Goal: Transaction & Acquisition: Purchase product/service

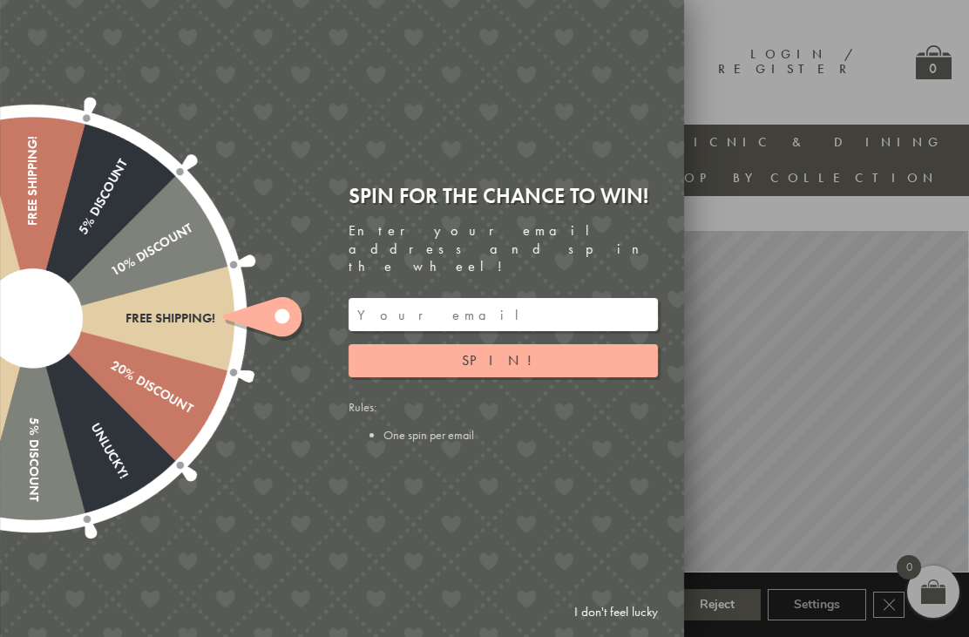
click at [635, 611] on link "I don't feel lucky" at bounding box center [615, 612] width 101 height 32
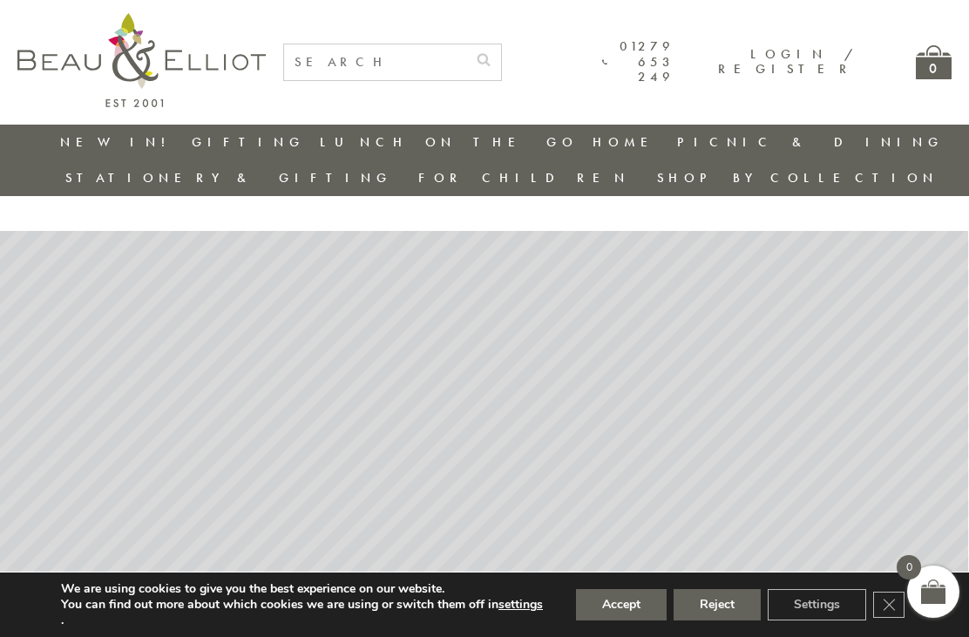
click at [627, 605] on button "Accept" at bounding box center [621, 604] width 91 height 31
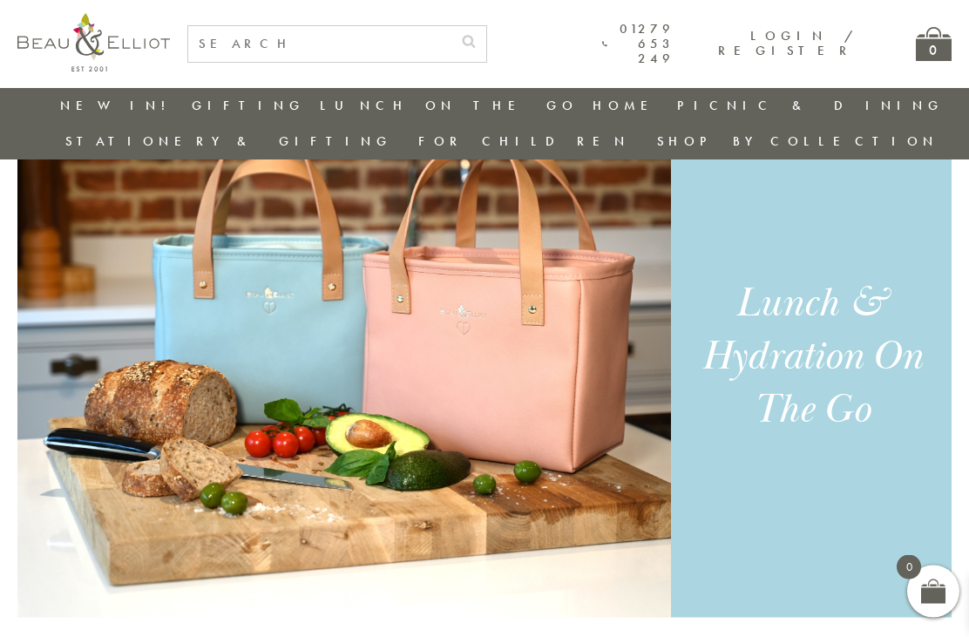
scroll to position [1123, 0]
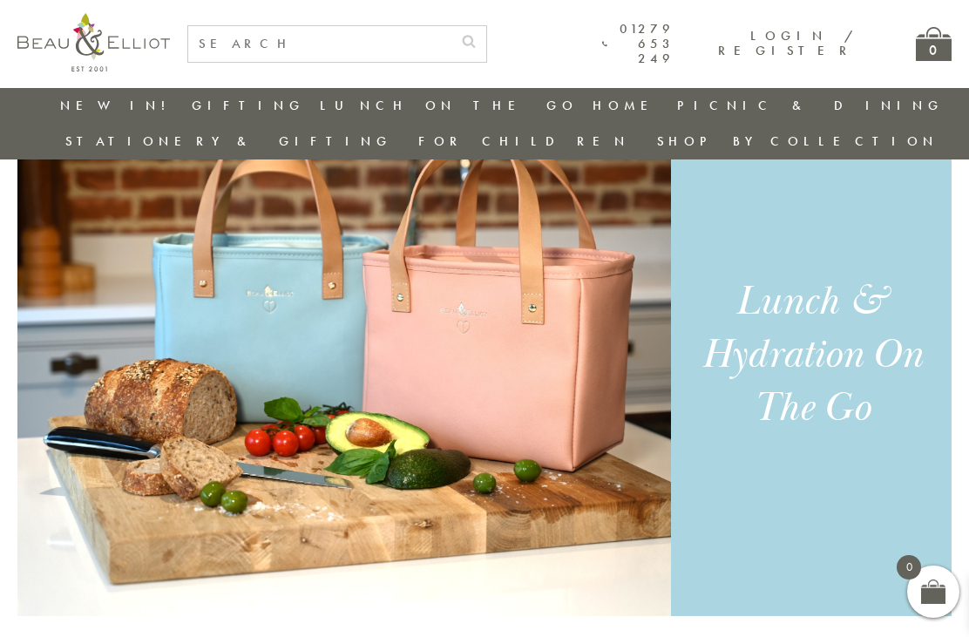
click at [842, 339] on div "Lunch & Hydration On The Go" at bounding box center [811, 354] width 241 height 159
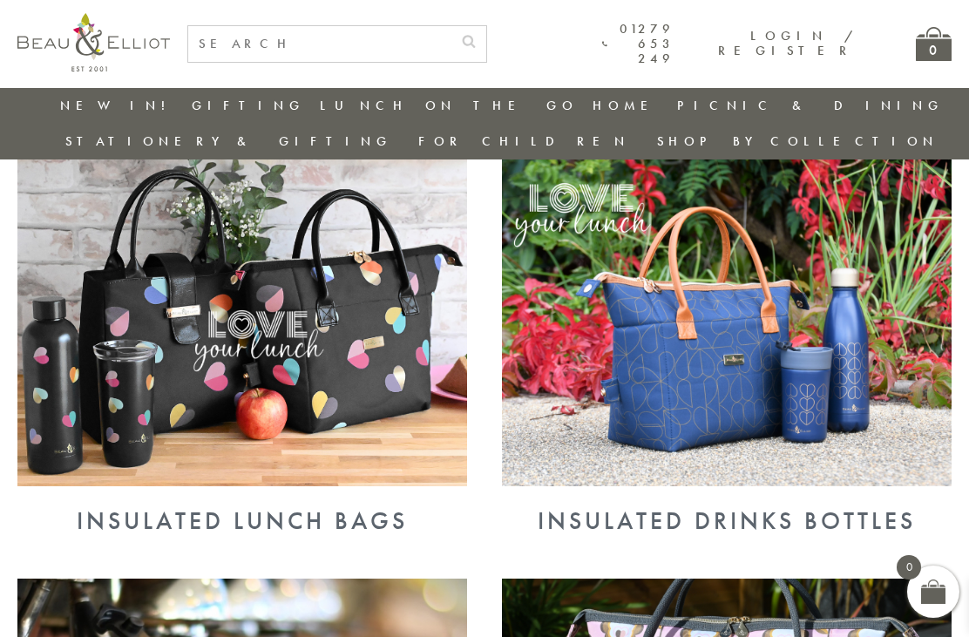
scroll to position [632, 16]
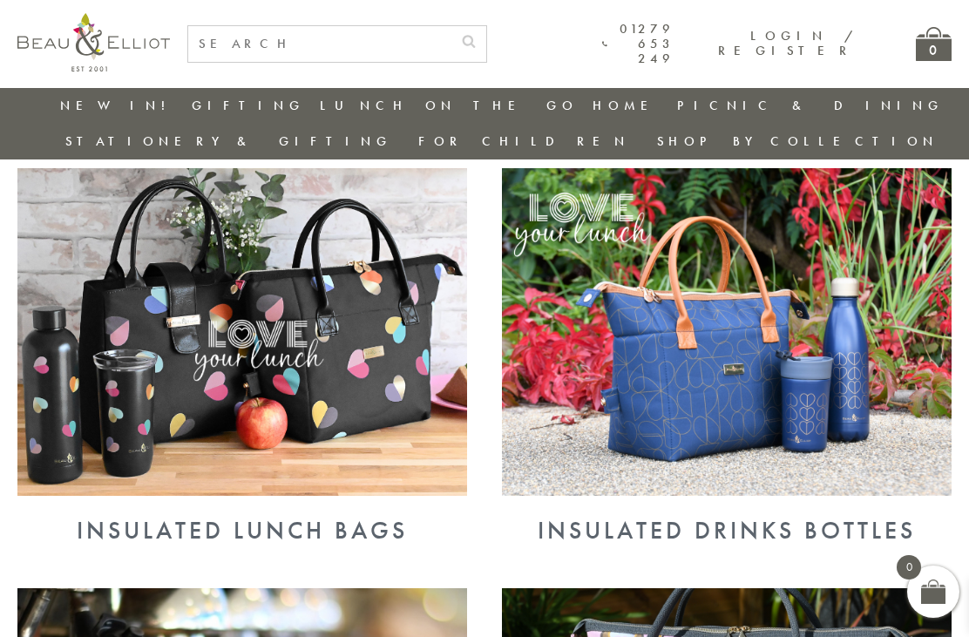
click at [412, 418] on img at bounding box center [241, 331] width 449 height 327
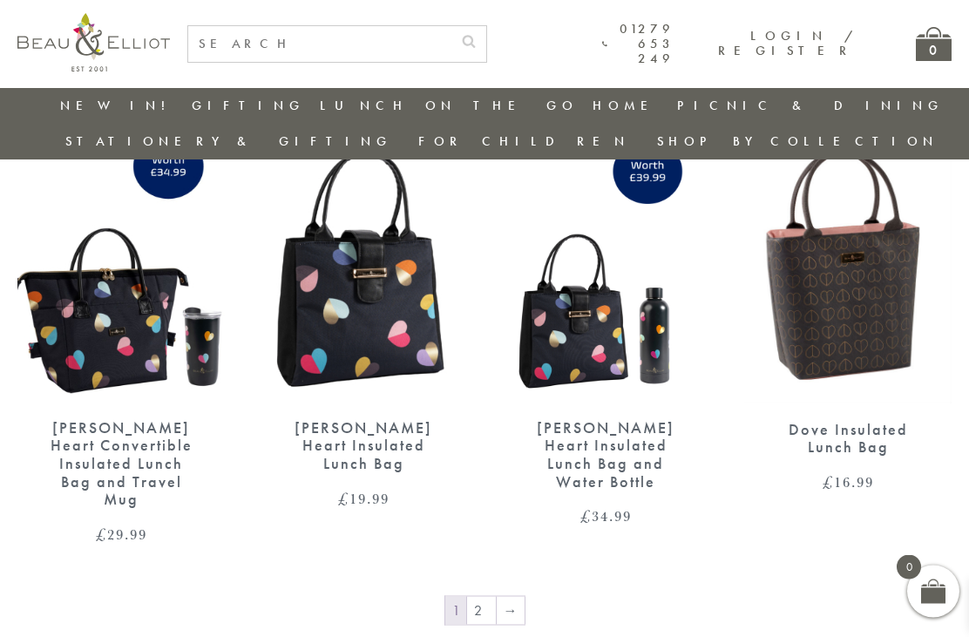
scroll to position [2550, 0]
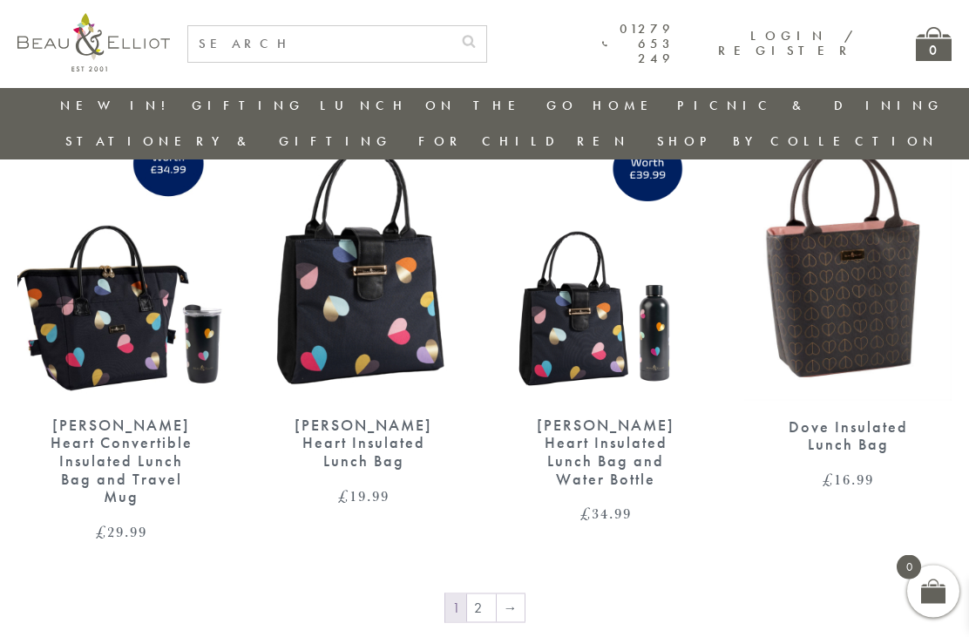
click at [489, 594] on link "2" at bounding box center [481, 608] width 29 height 28
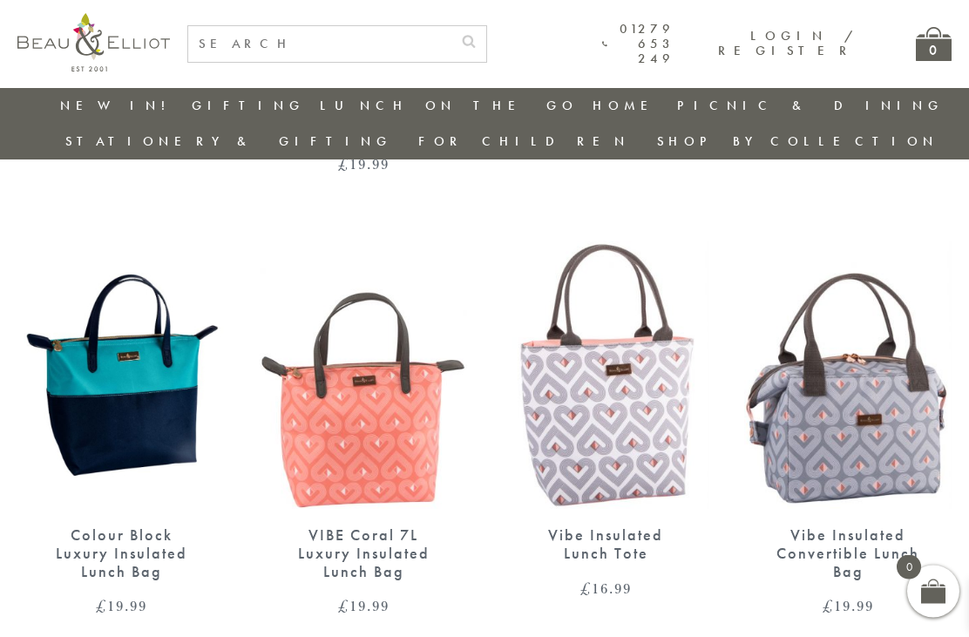
scroll to position [1042, 0]
click at [838, 396] on img at bounding box center [847, 373] width 207 height 267
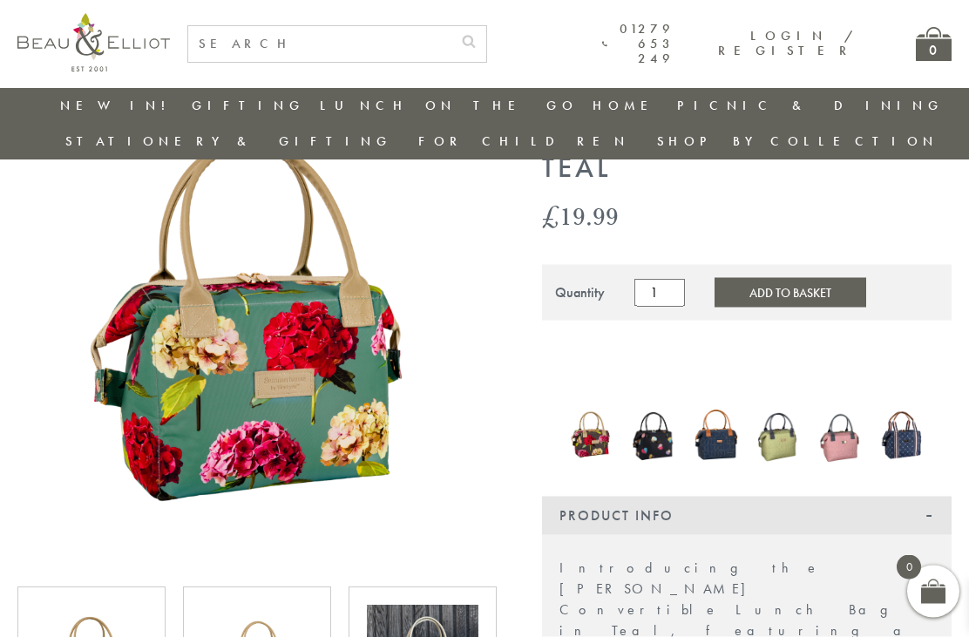
scroll to position [161, 0]
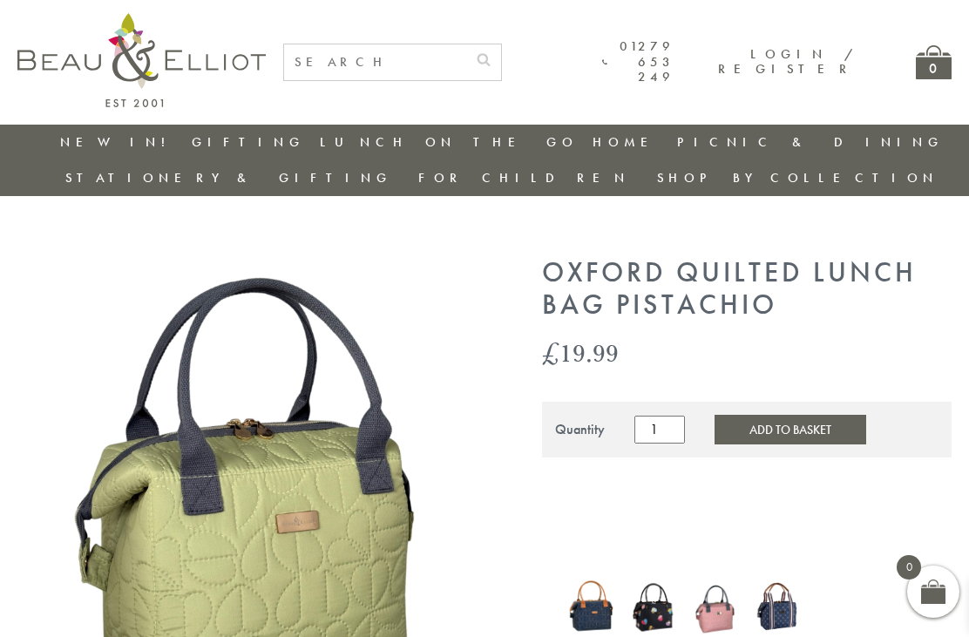
click at [592, 576] on img at bounding box center [590, 606] width 45 height 60
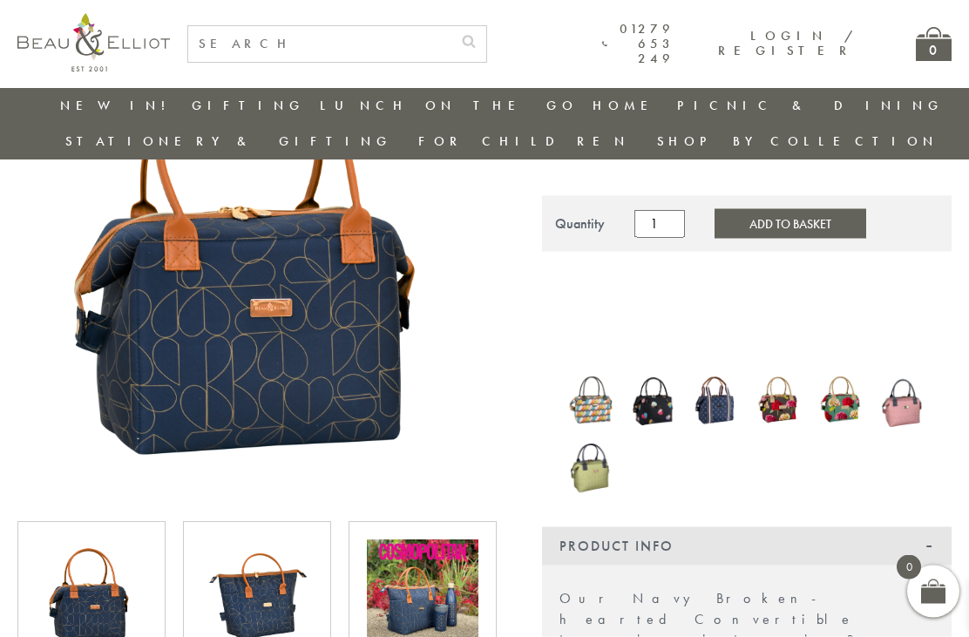
scroll to position [181, 0]
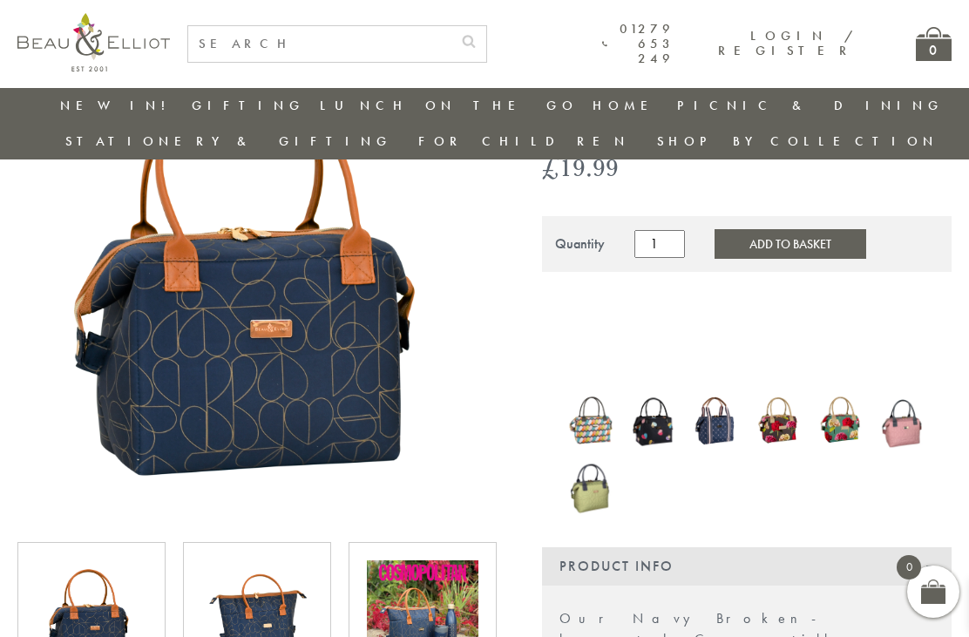
click at [295, 577] on img at bounding box center [257, 616] width 112 height 112
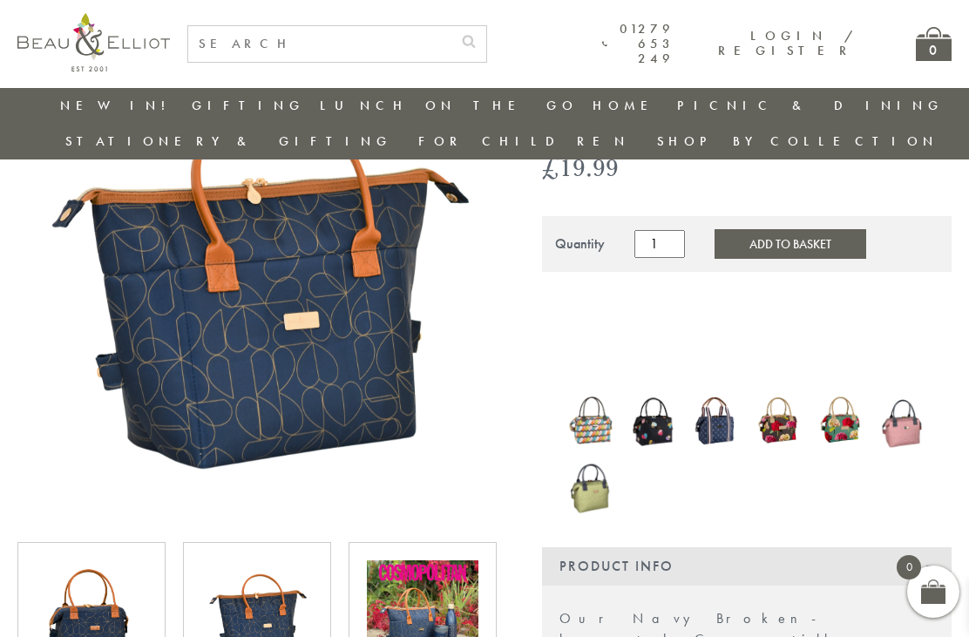
click at [123, 560] on img at bounding box center [92, 616] width 112 height 112
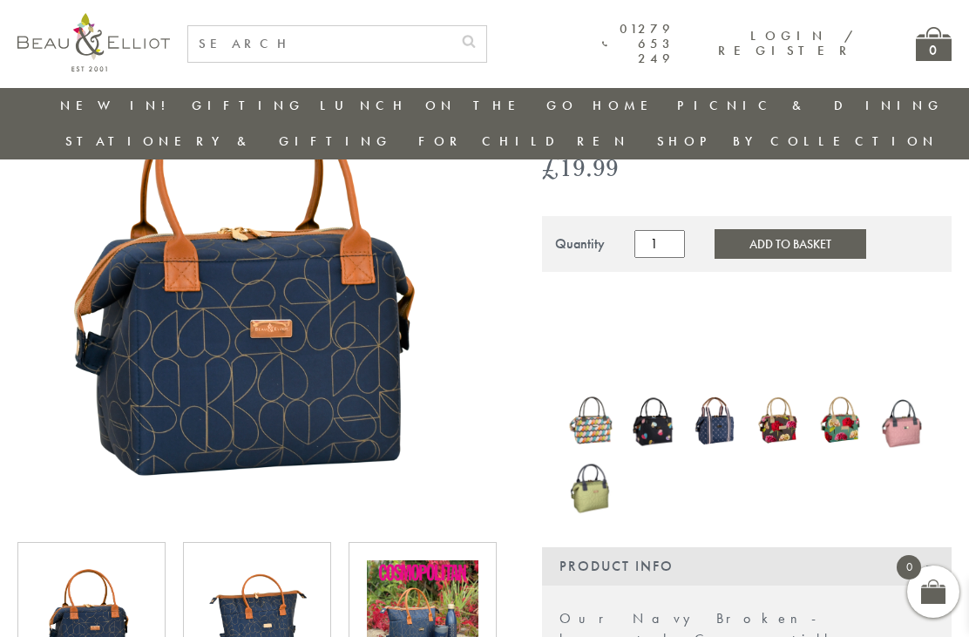
click at [296, 585] on img at bounding box center [257, 616] width 112 height 112
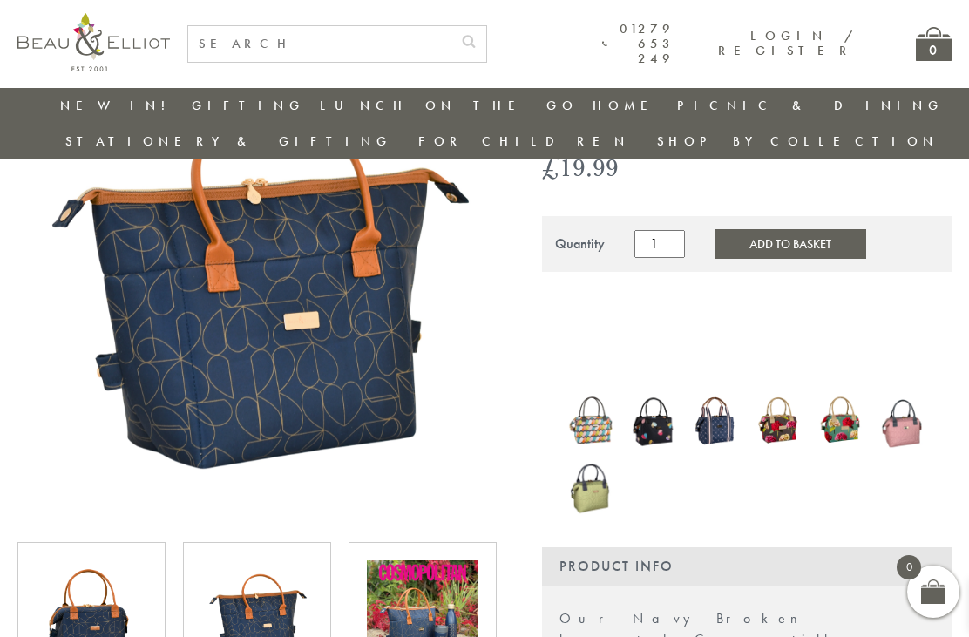
click at [389, 566] on img at bounding box center [423, 616] width 112 height 112
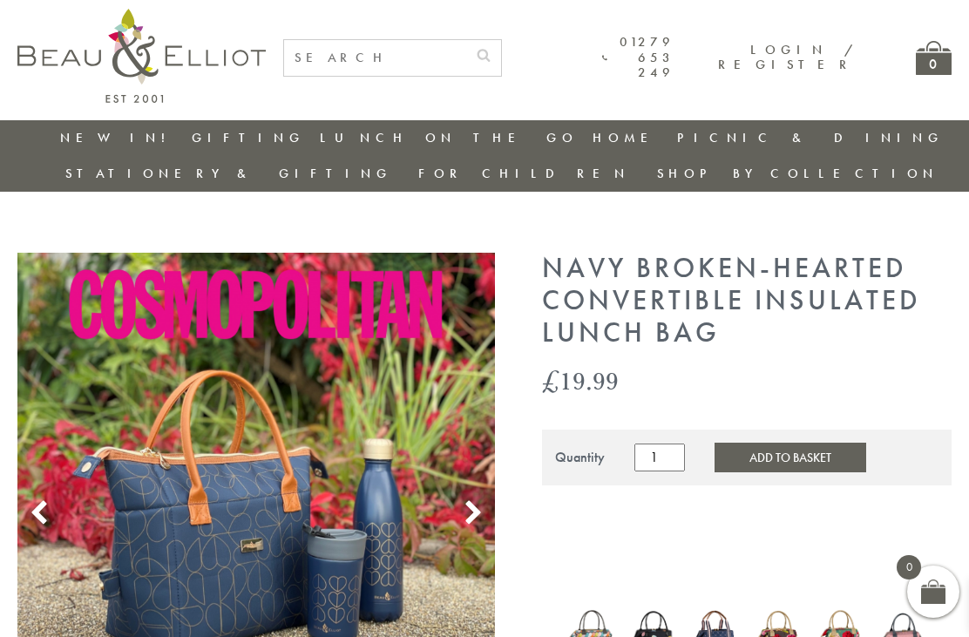
scroll to position [0, 16]
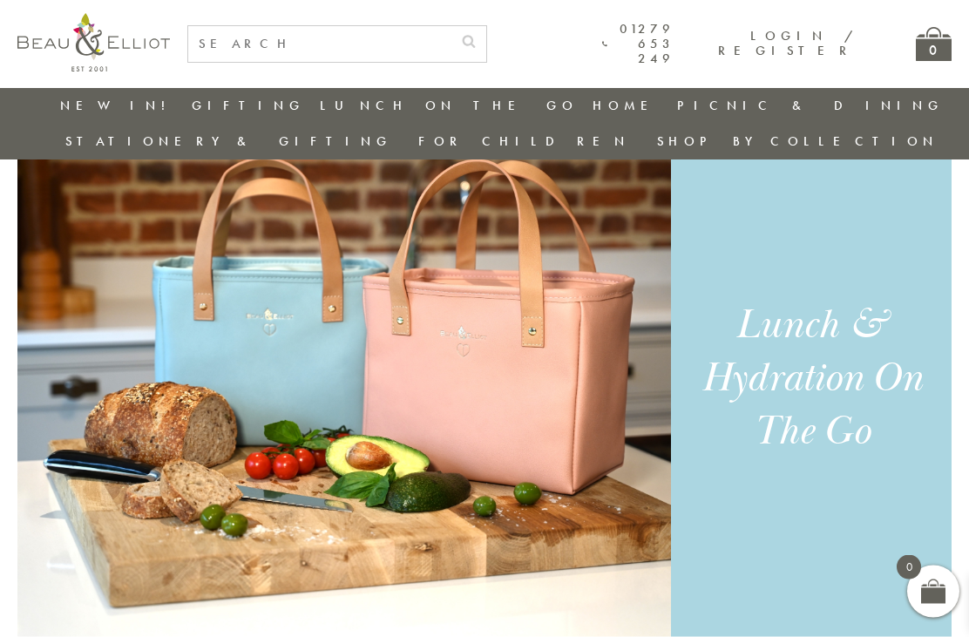
scroll to position [1099, 0]
click at [700, 314] on div "Lunch & Hydration On The Go" at bounding box center [811, 378] width 241 height 159
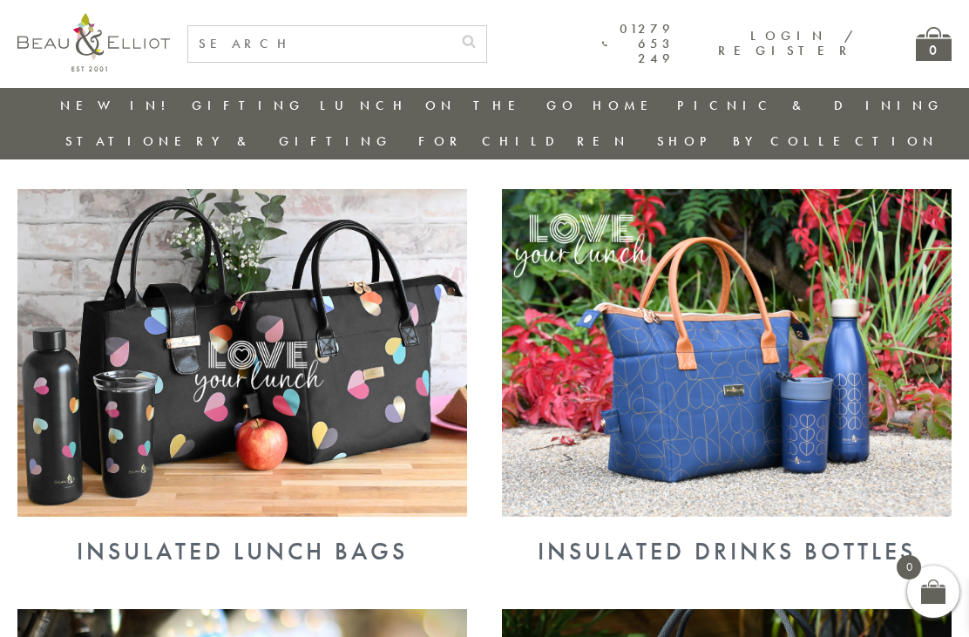
scroll to position [610, 0]
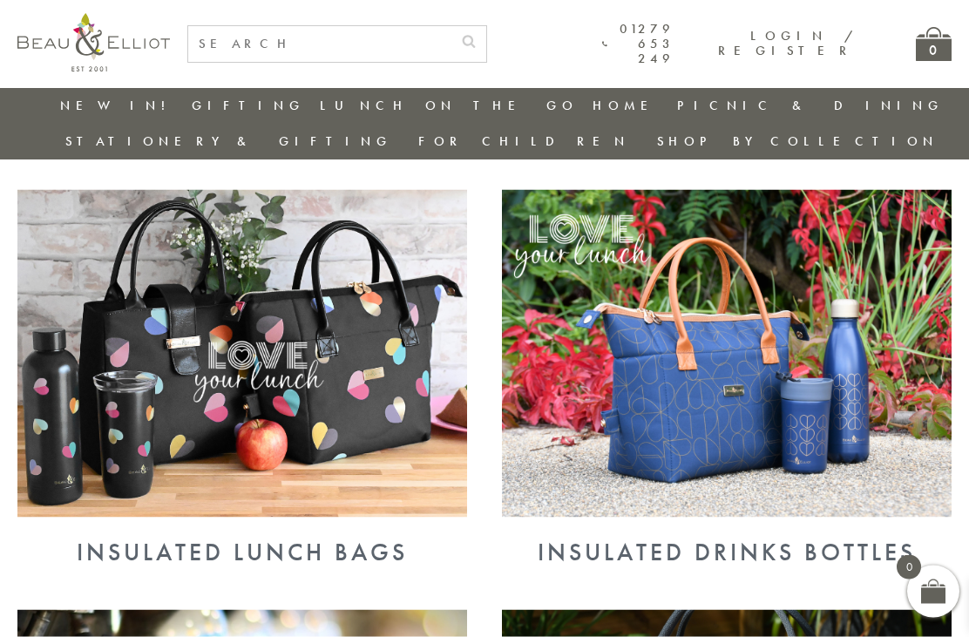
click at [346, 445] on img at bounding box center [241, 353] width 449 height 327
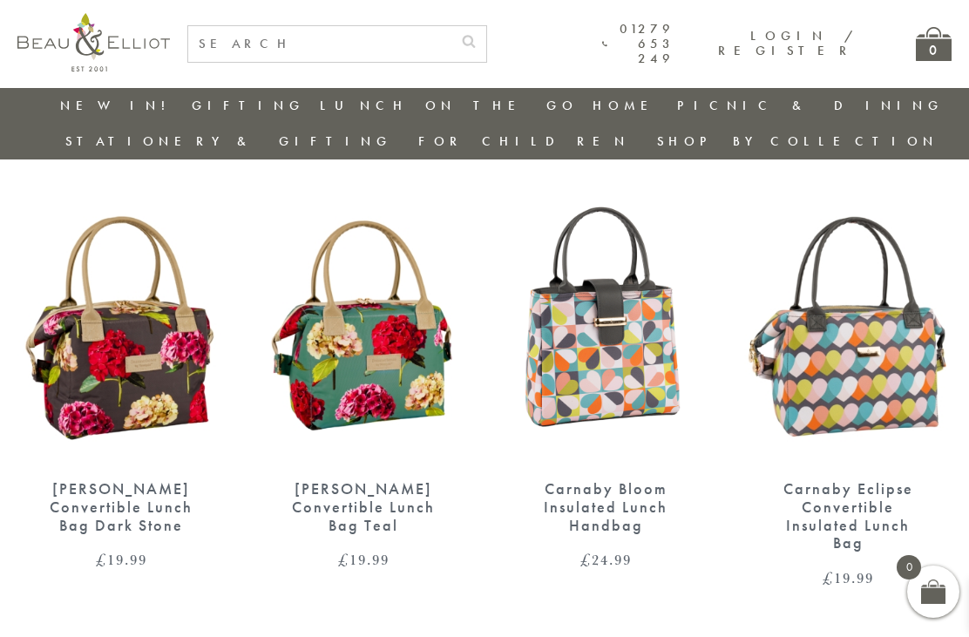
scroll to position [610, 0]
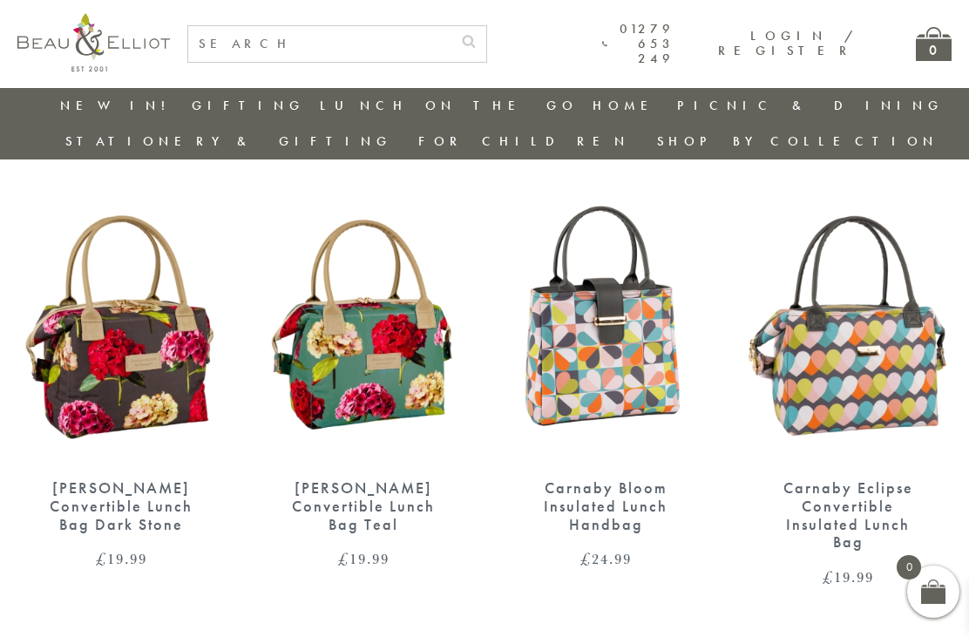
click at [579, 413] on img at bounding box center [605, 327] width 207 height 267
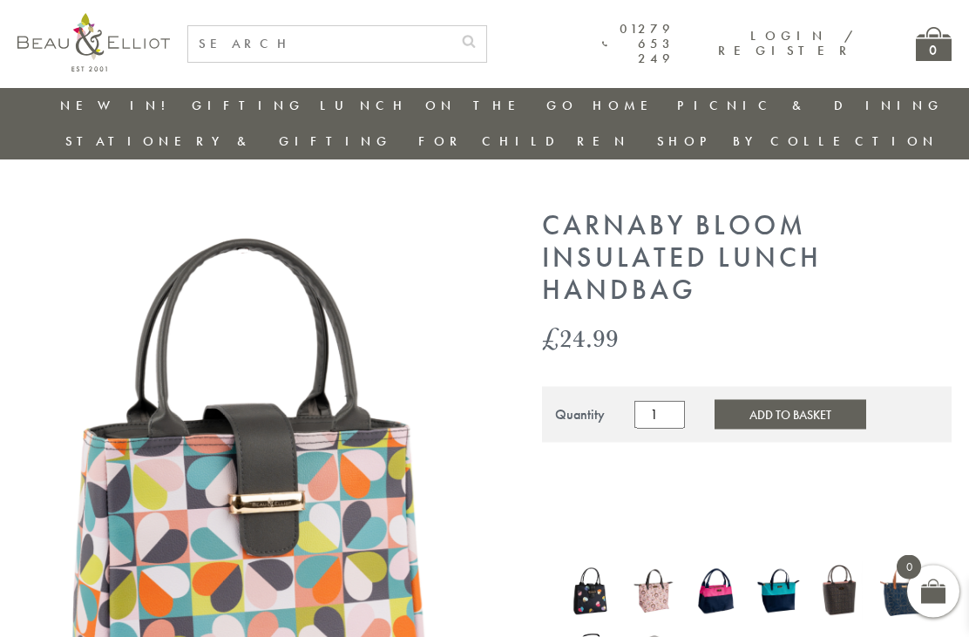
scroll to position [0, 16]
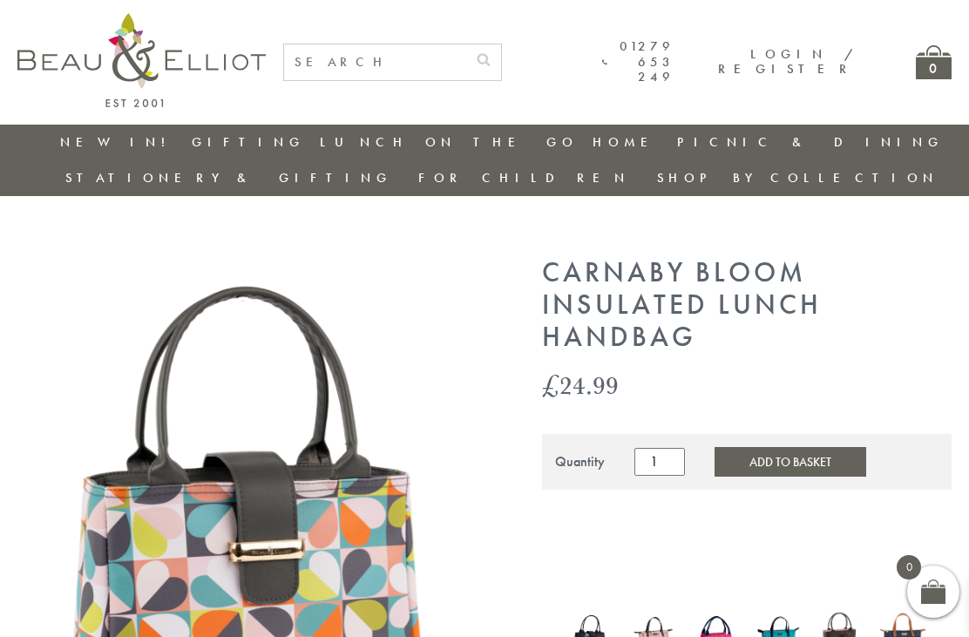
click at [383, 78] on input "text" at bounding box center [375, 62] width 182 height 36
type input "Lunch handbag"
click at [501, 57] on button "submit" at bounding box center [483, 58] width 35 height 28
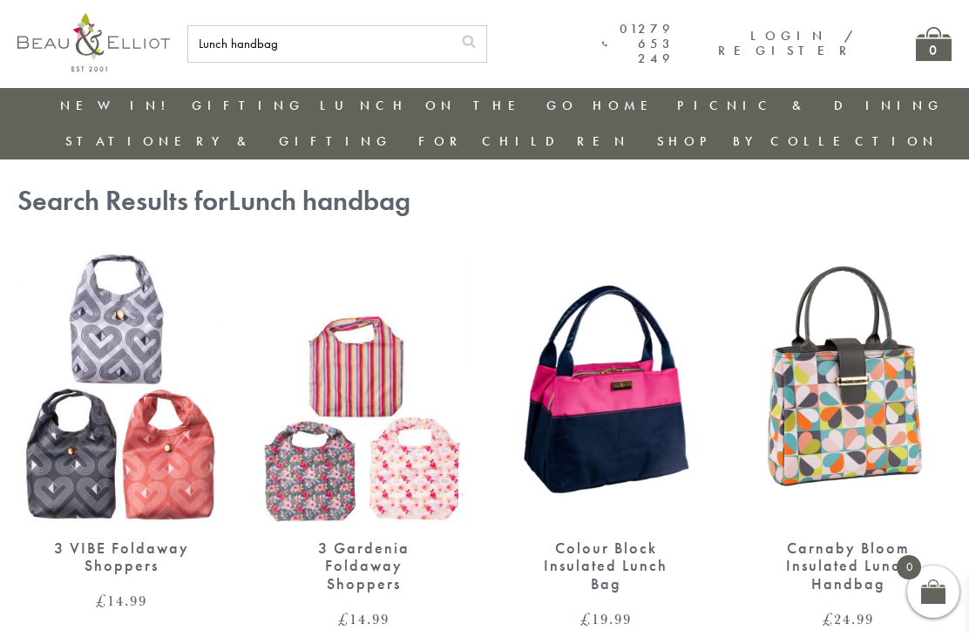
scroll to position [17, 16]
click at [572, 540] on div "Colour Block Insulated Lunch Bag" at bounding box center [605, 567] width 146 height 54
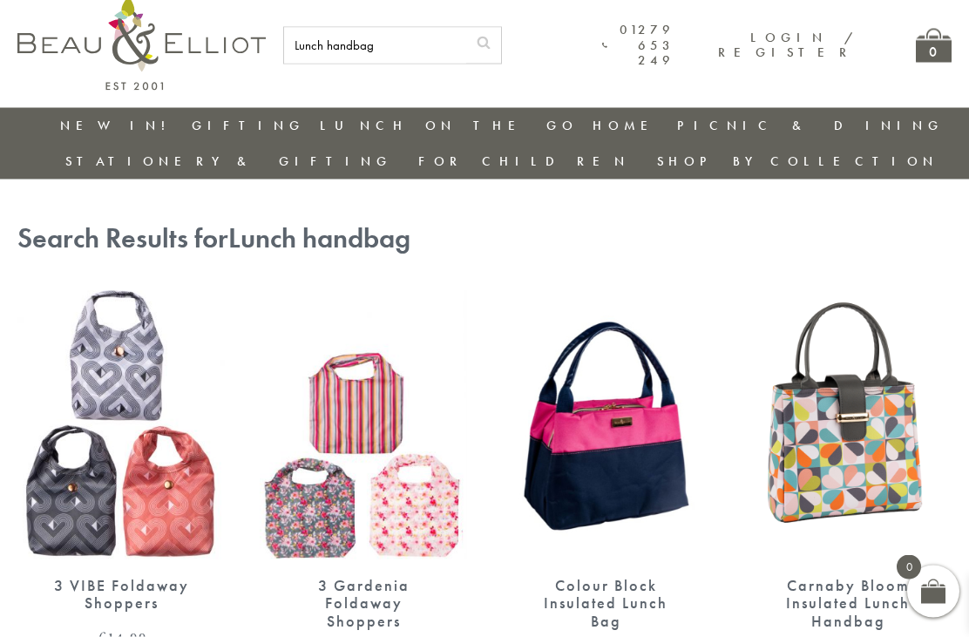
scroll to position [73, 16]
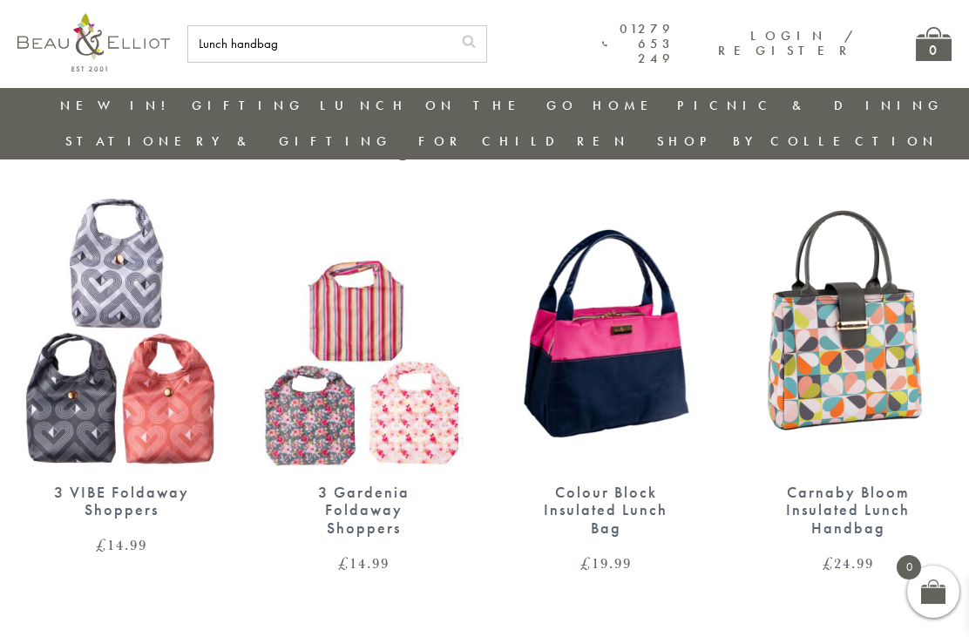
click at [125, 402] on img at bounding box center [120, 332] width 207 height 267
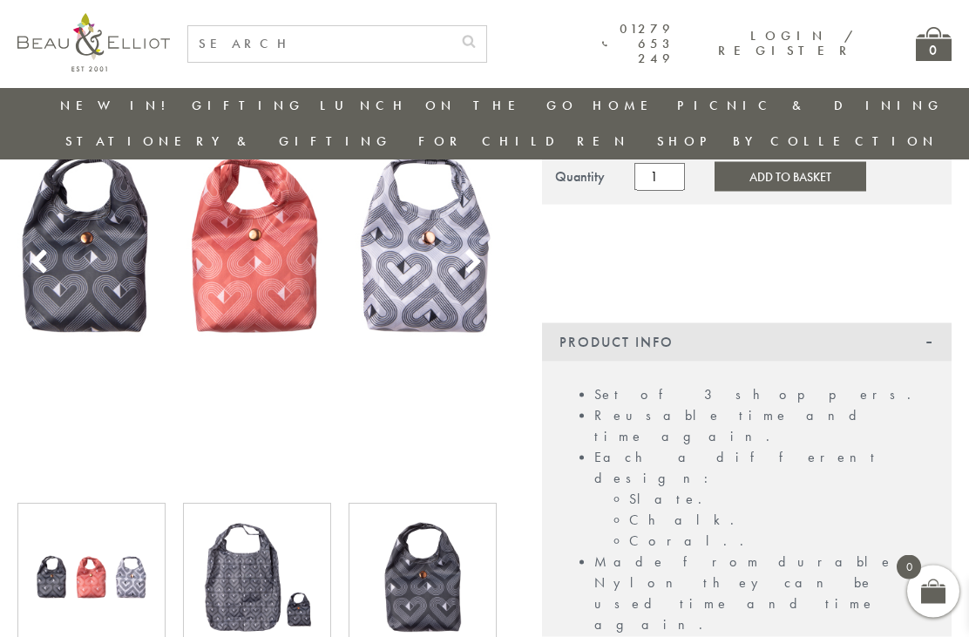
scroll to position [218, 0]
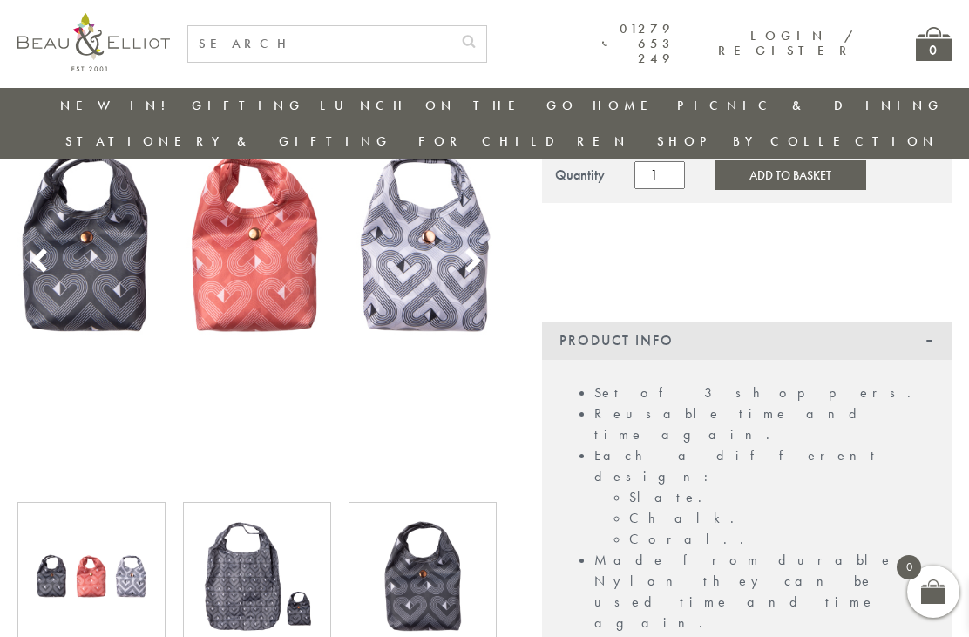
click at [468, 543] on img at bounding box center [423, 576] width 112 height 112
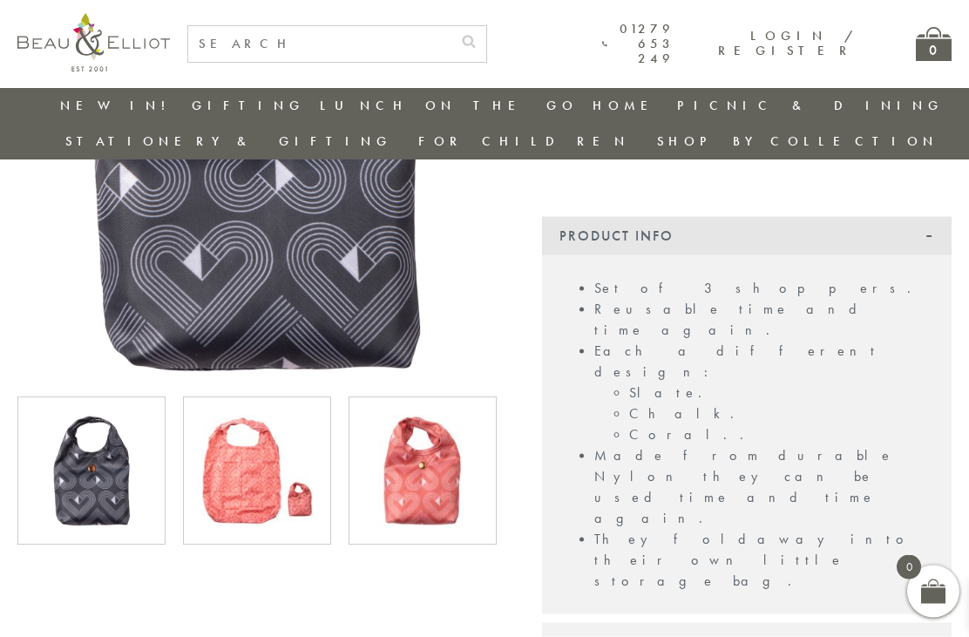
scroll to position [307, 0]
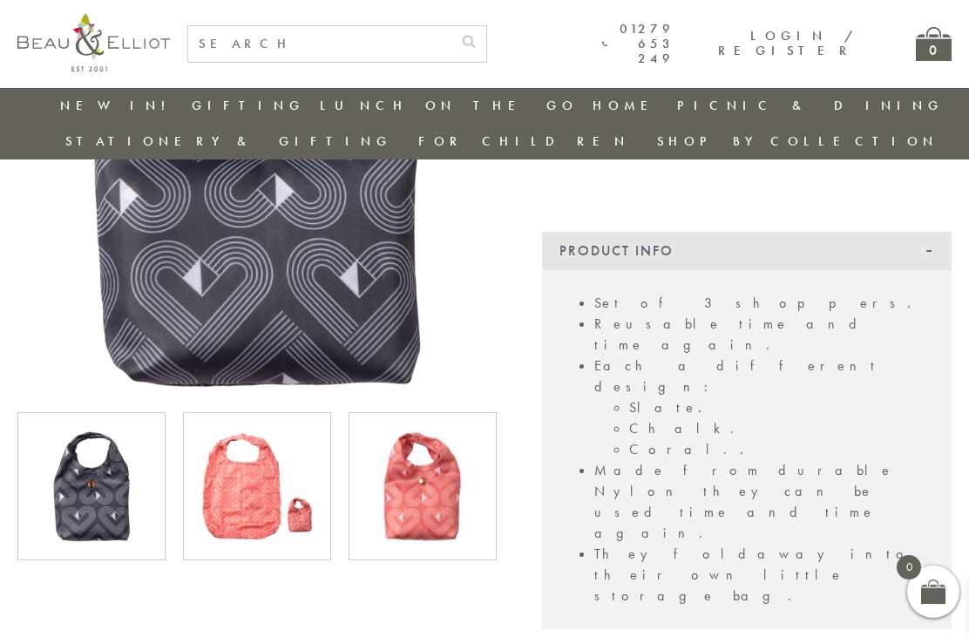
click at [296, 472] on img at bounding box center [257, 486] width 112 height 112
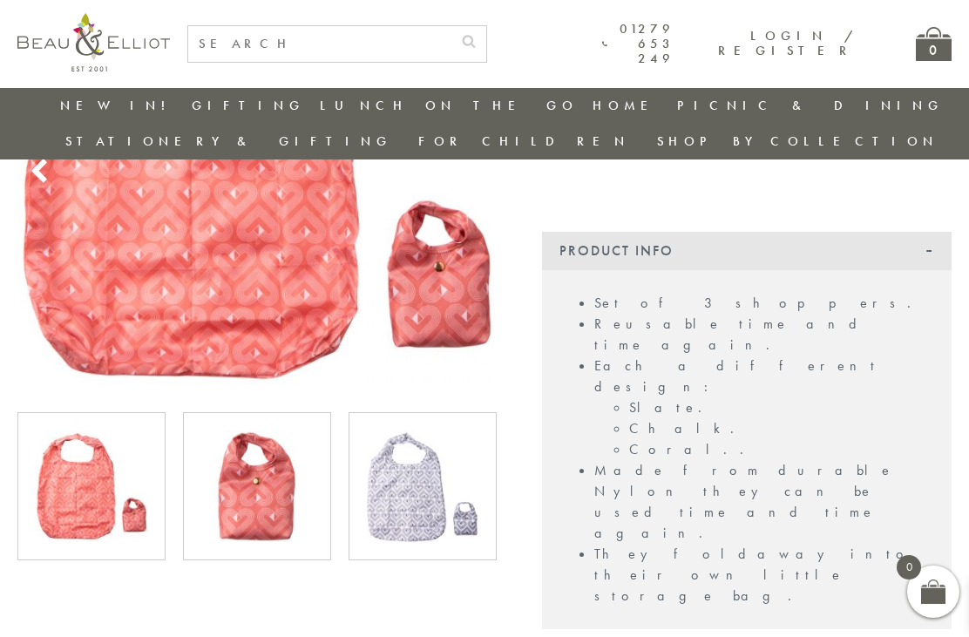
click at [291, 477] on img at bounding box center [257, 486] width 112 height 112
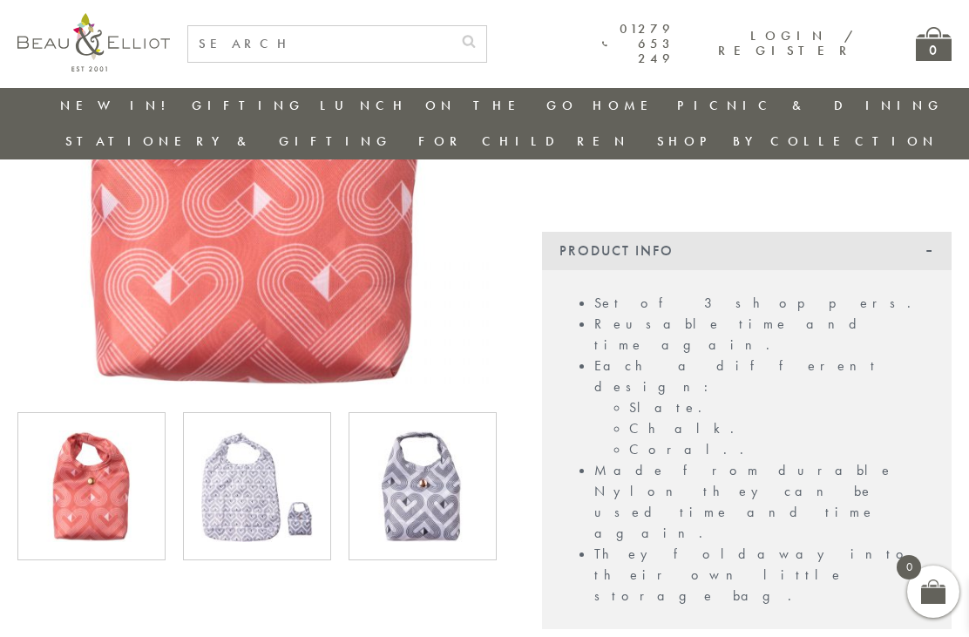
click at [367, 481] on img at bounding box center [423, 486] width 112 height 112
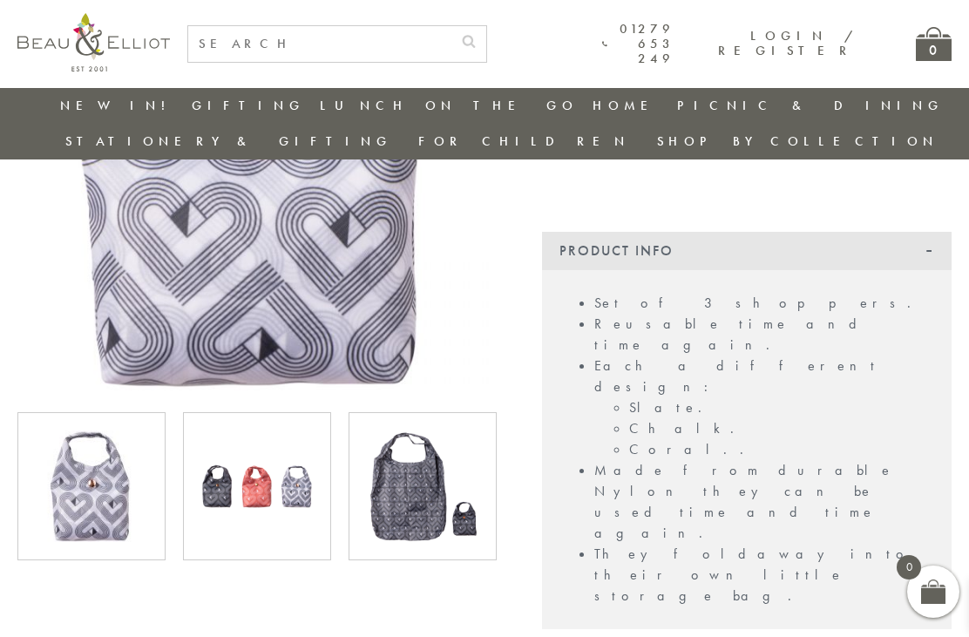
click at [355, 465] on div at bounding box center [422, 486] width 148 height 148
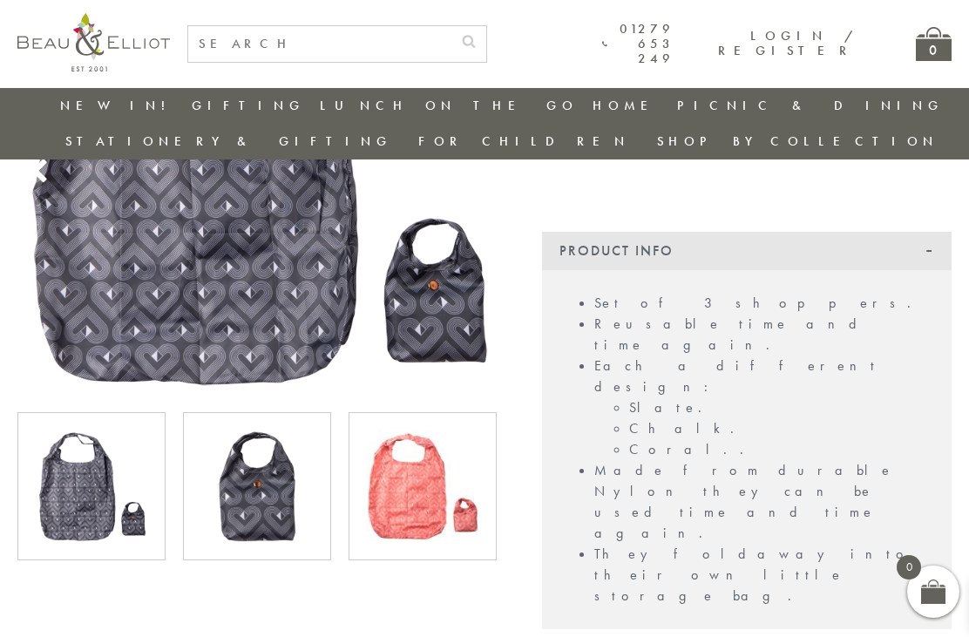
click at [306, 483] on img at bounding box center [257, 486] width 112 height 112
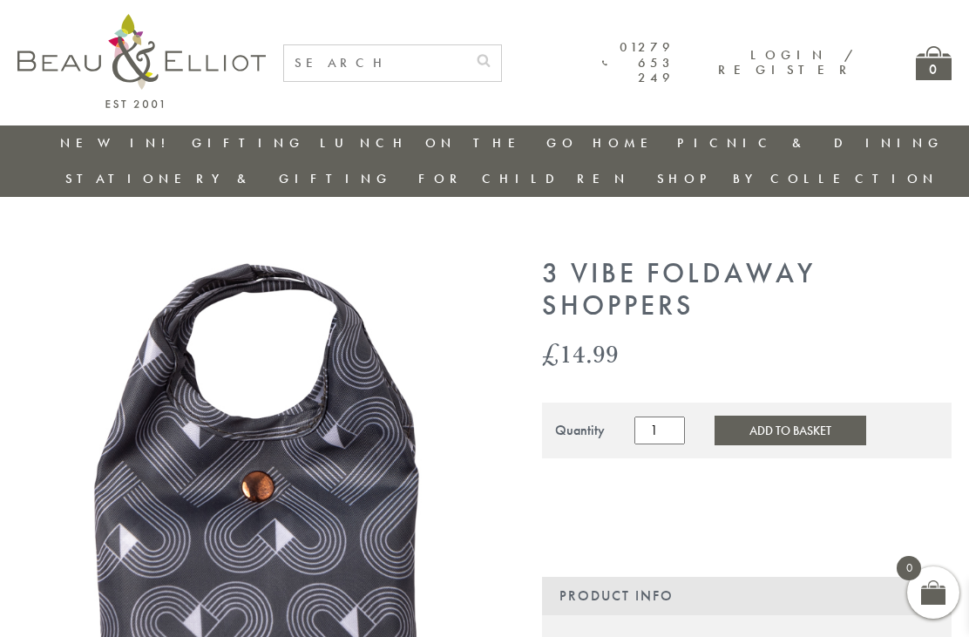
scroll to position [0, 9]
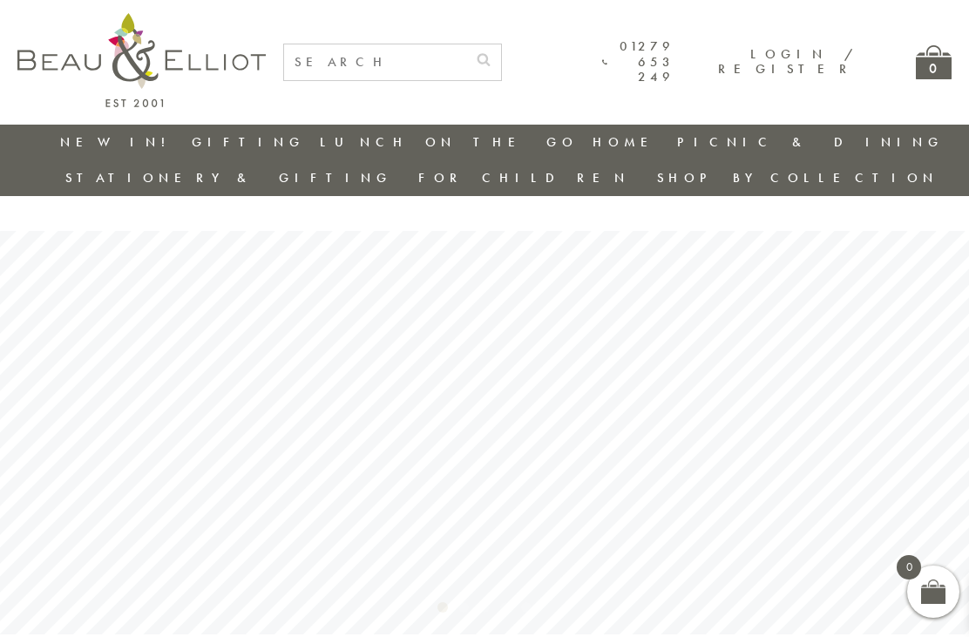
click at [432, 64] on input "text" at bounding box center [375, 62] width 182 height 36
type input "Lunch handbags"
click at [501, 57] on button "submit" at bounding box center [483, 58] width 35 height 28
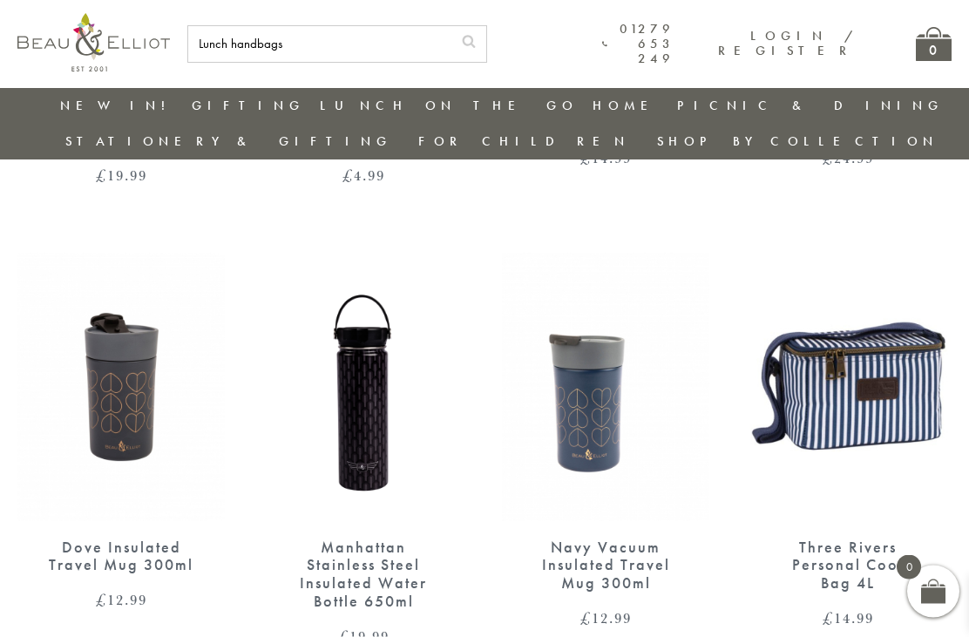
scroll to position [3612, 16]
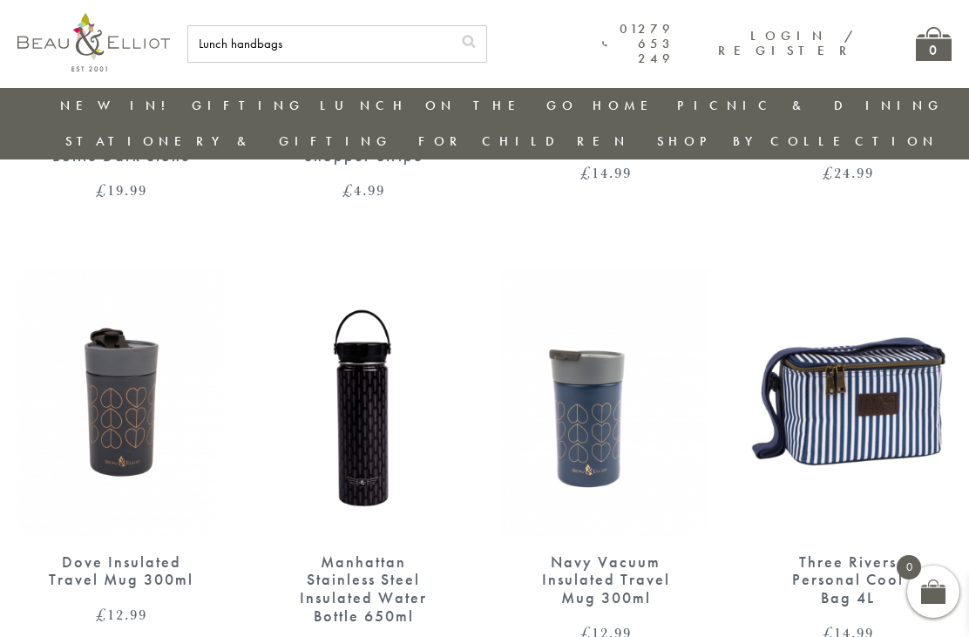
click at [902, 353] on img at bounding box center [847, 401] width 207 height 267
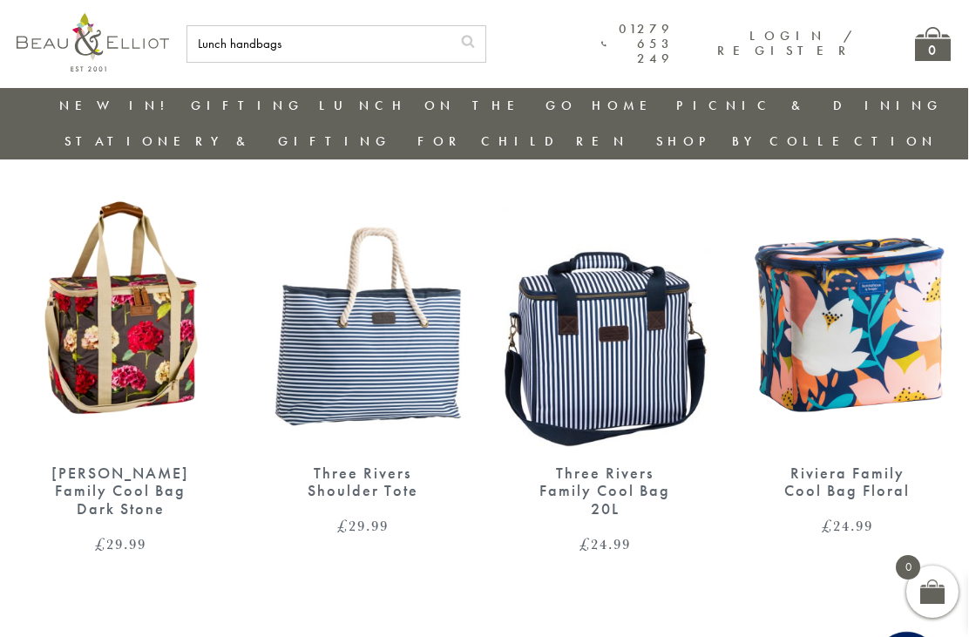
scroll to position [91, 16]
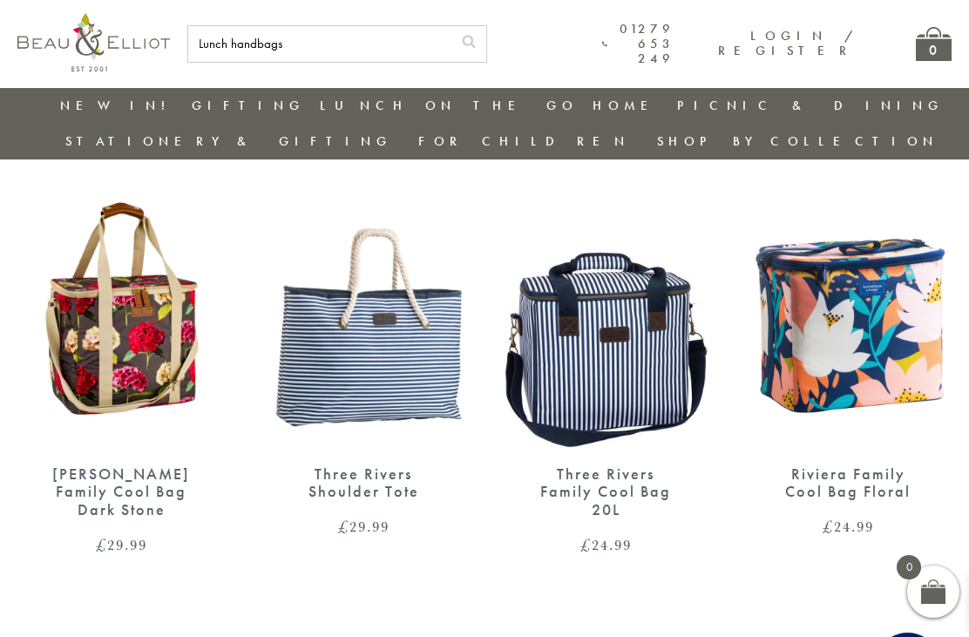
click at [154, 375] on img at bounding box center [120, 313] width 207 height 267
click at [117, 465] on div "Sarah Kelleher Family Cool Bag Dark Stone" at bounding box center [121, 492] width 146 height 54
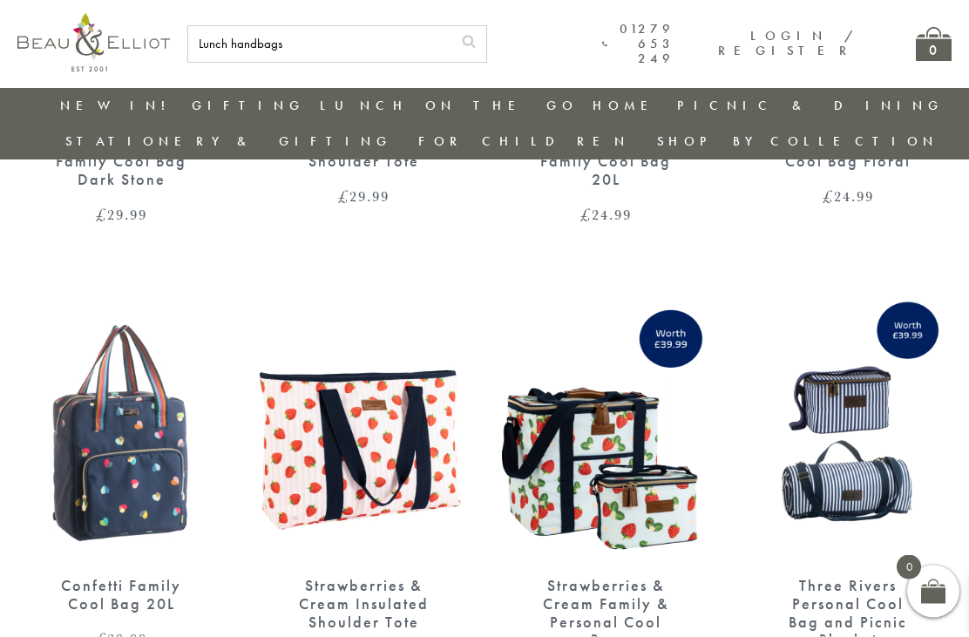
scroll to position [429, 16]
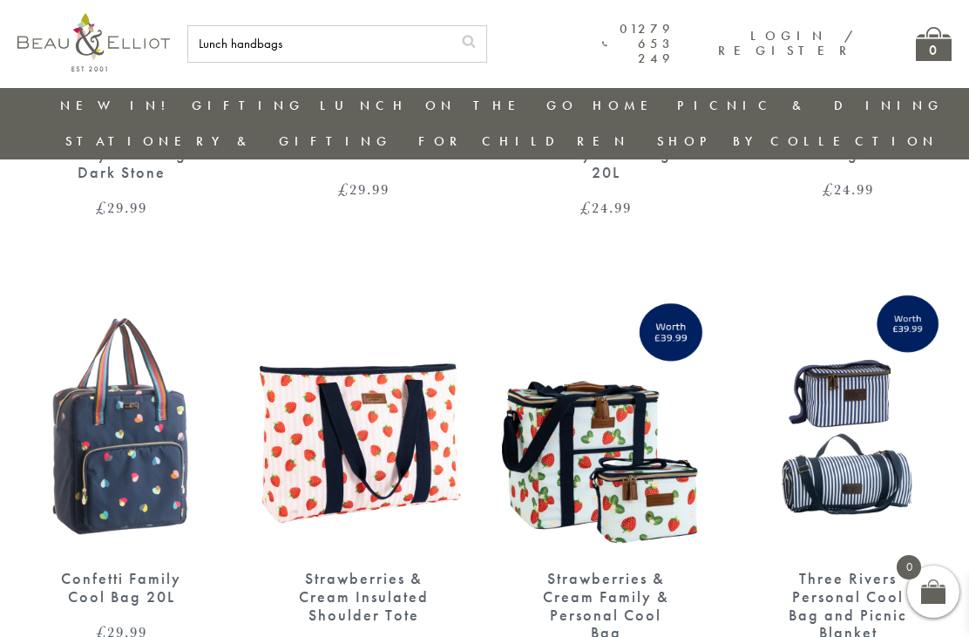
click at [113, 512] on img at bounding box center [120, 418] width 207 height 267
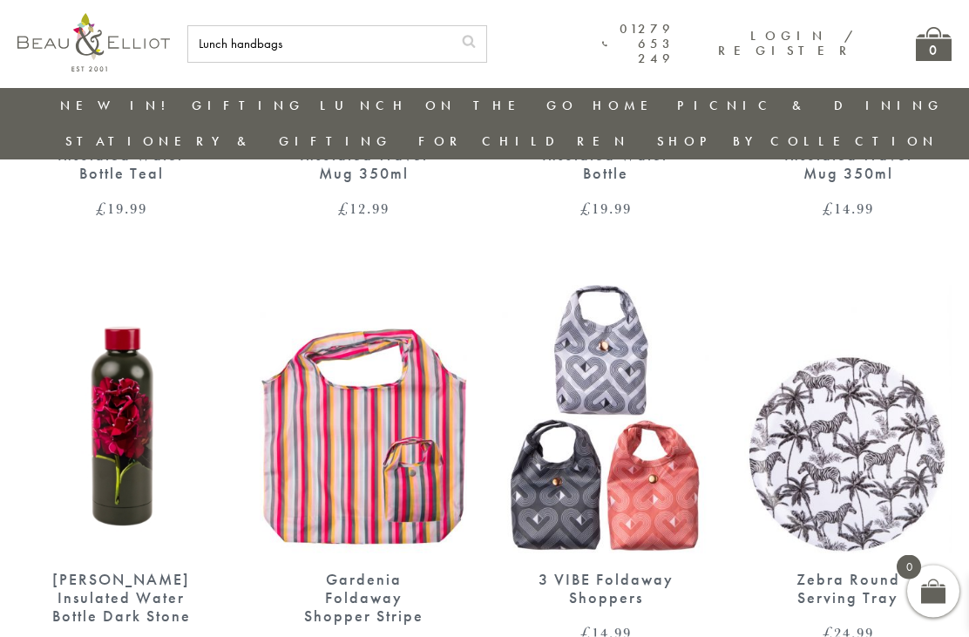
scroll to position [3154, 0]
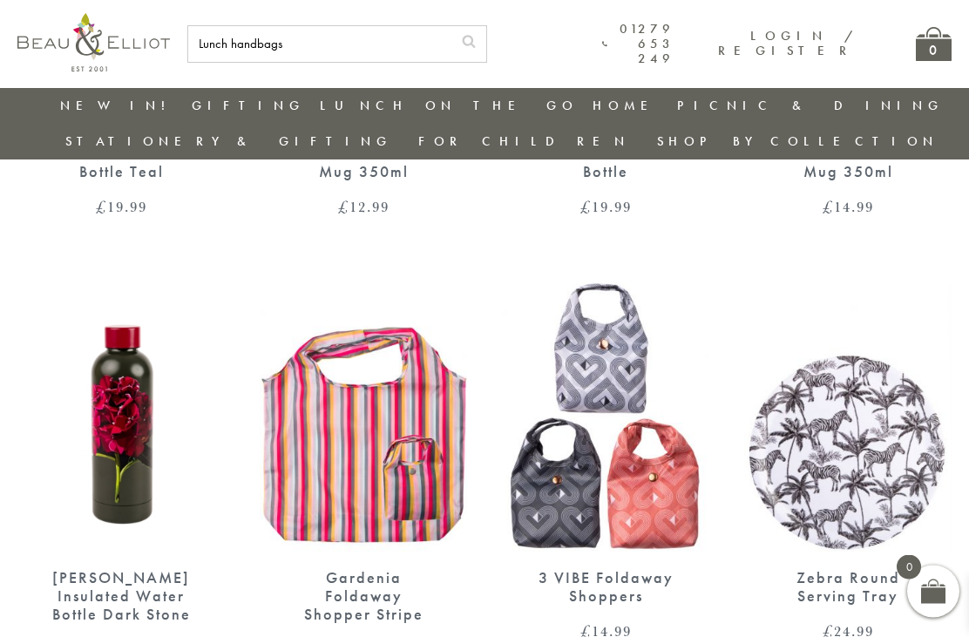
click at [407, 429] on img at bounding box center [363, 417] width 207 height 267
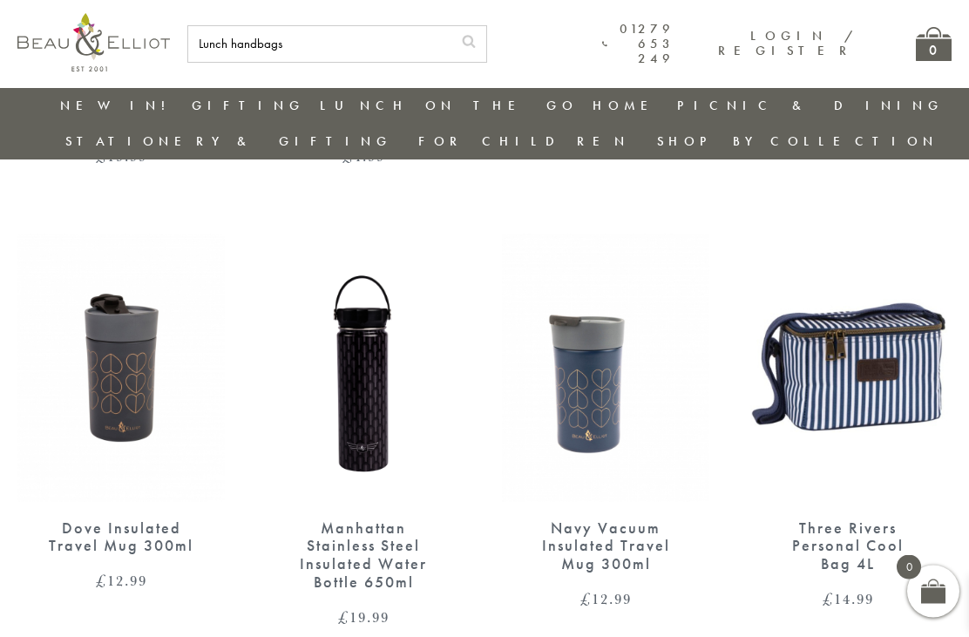
scroll to position [3647, 0]
click at [844, 316] on img at bounding box center [847, 366] width 207 height 267
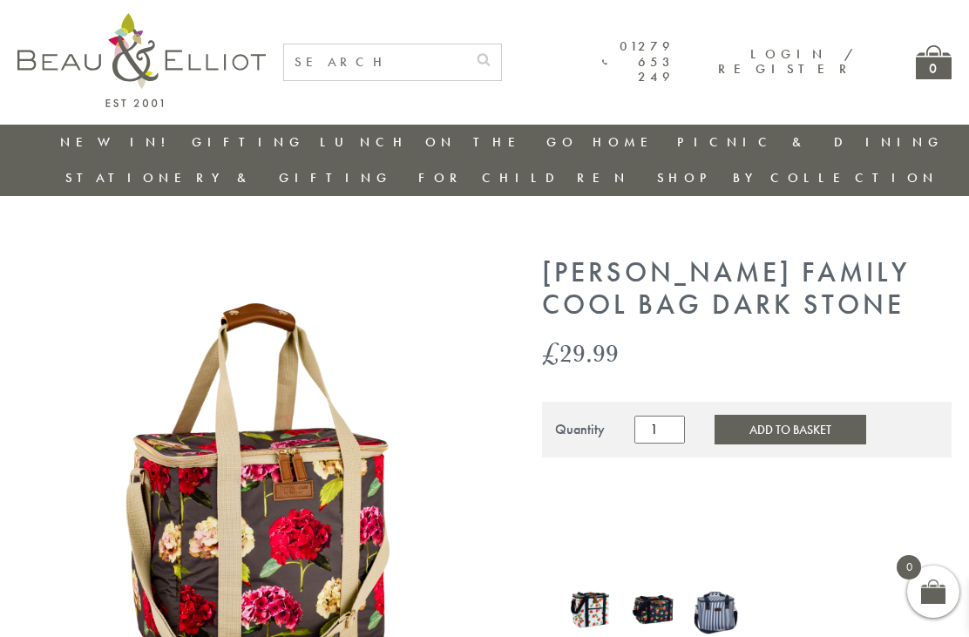
click at [720, 579] on img at bounding box center [715, 605] width 45 height 58
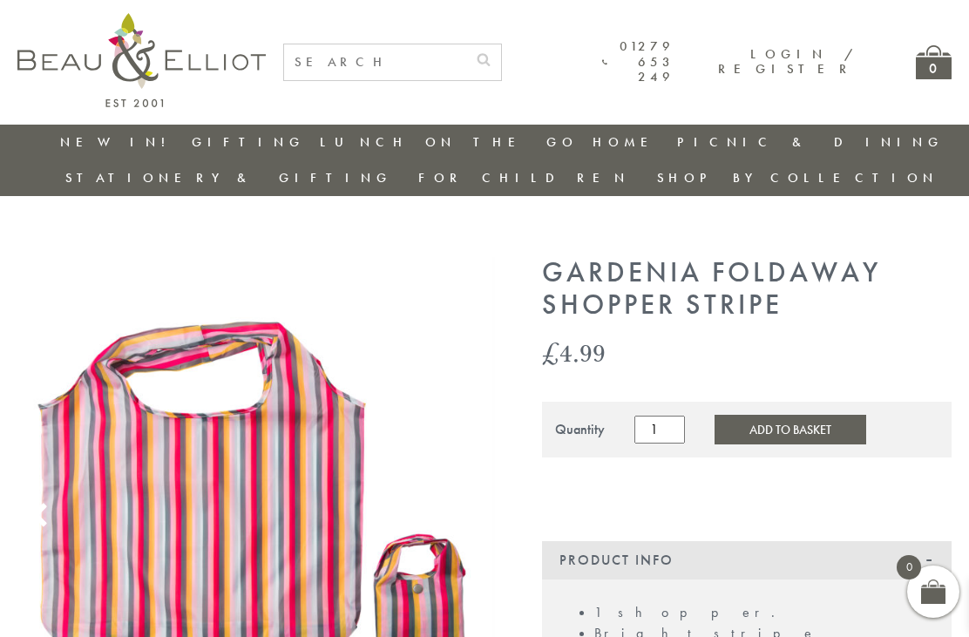
scroll to position [210, 0]
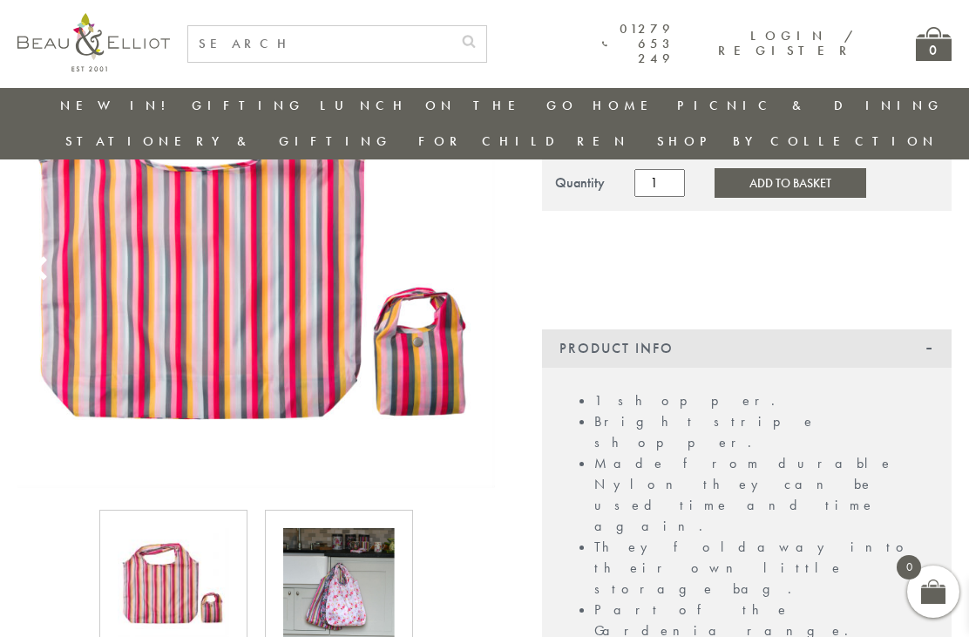
click at [383, 573] on img at bounding box center [339, 584] width 112 height 112
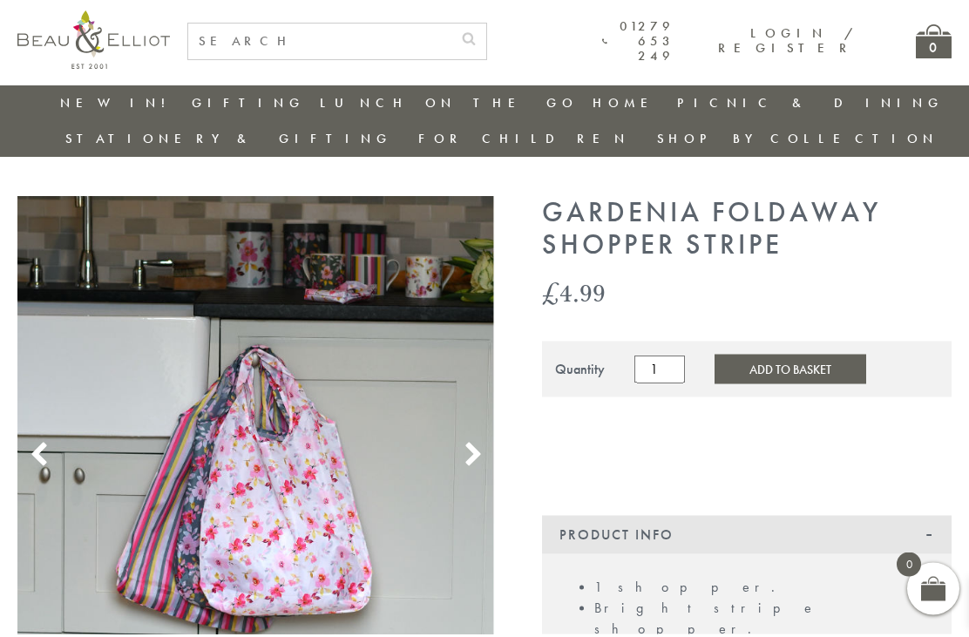
scroll to position [0, 0]
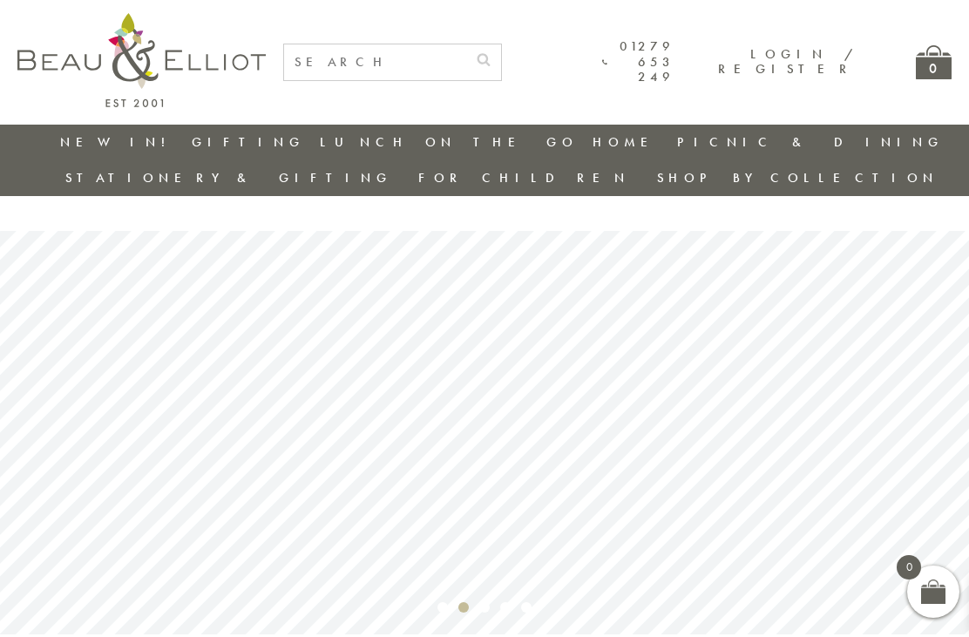
click at [440, 64] on input "text" at bounding box center [375, 62] width 182 height 36
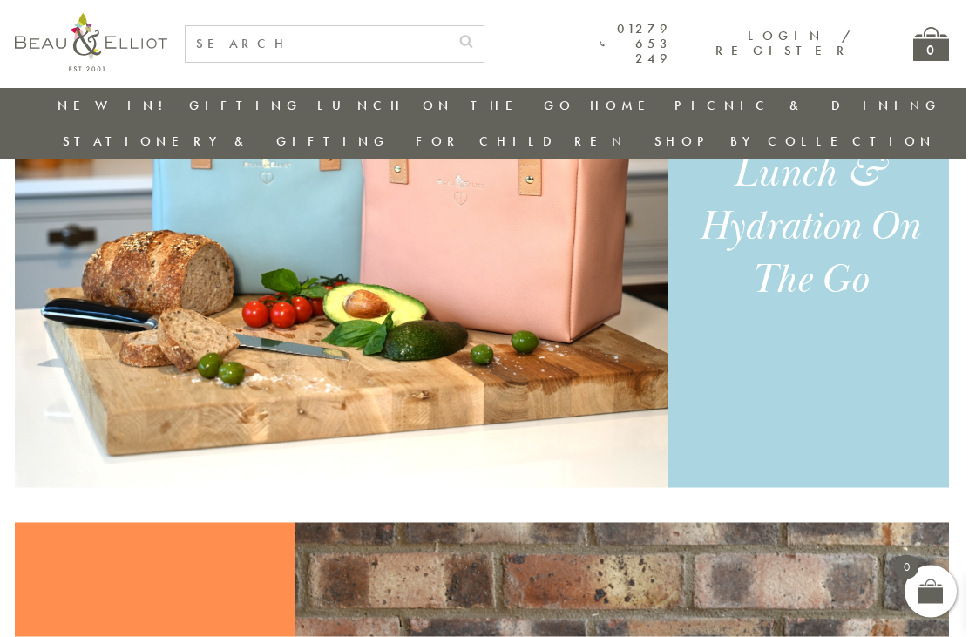
scroll to position [1198, 16]
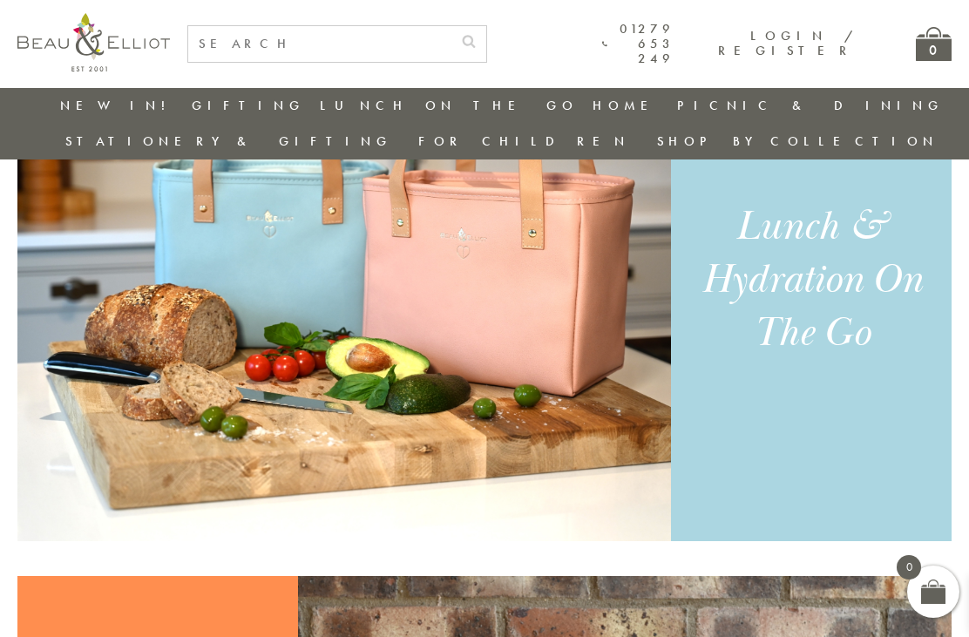
click at [837, 301] on div "Lunch & Hydration On The Go" at bounding box center [811, 279] width 241 height 159
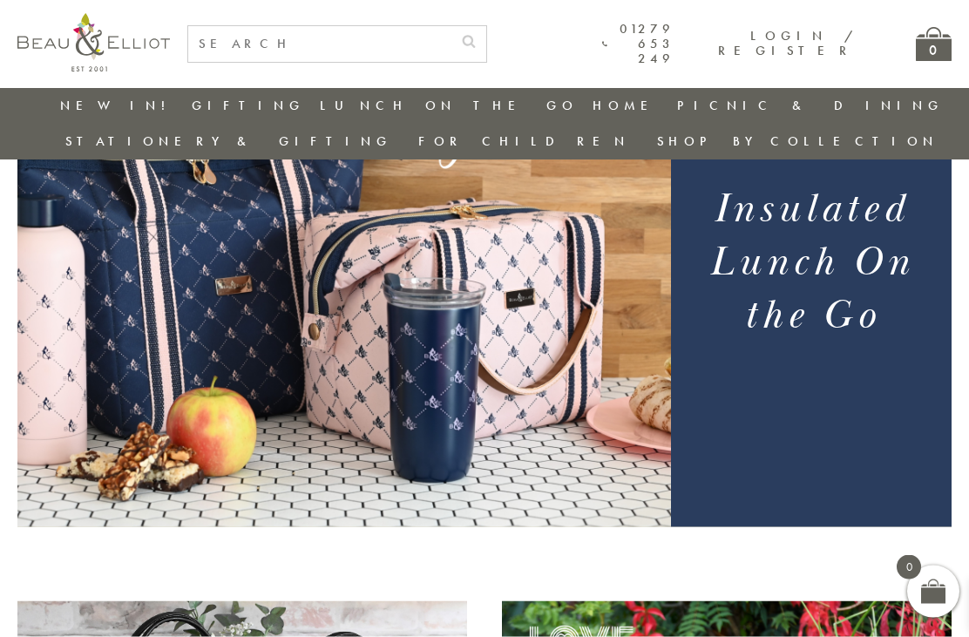
scroll to position [198, 0]
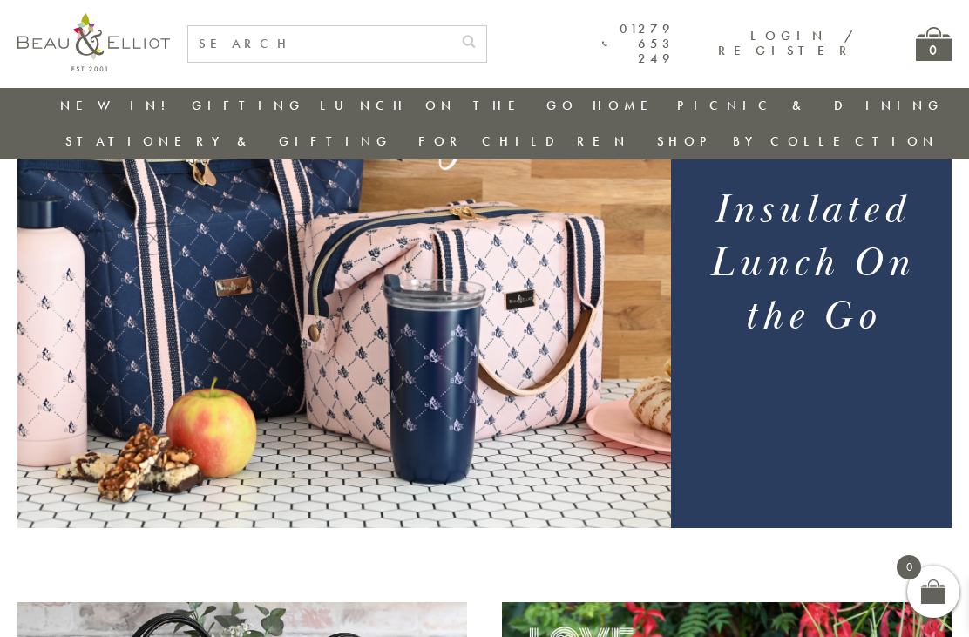
click at [539, 348] on img at bounding box center [343, 266] width 653 height 523
click at [770, 262] on h1 "Insulated Lunch On the Go" at bounding box center [811, 263] width 252 height 159
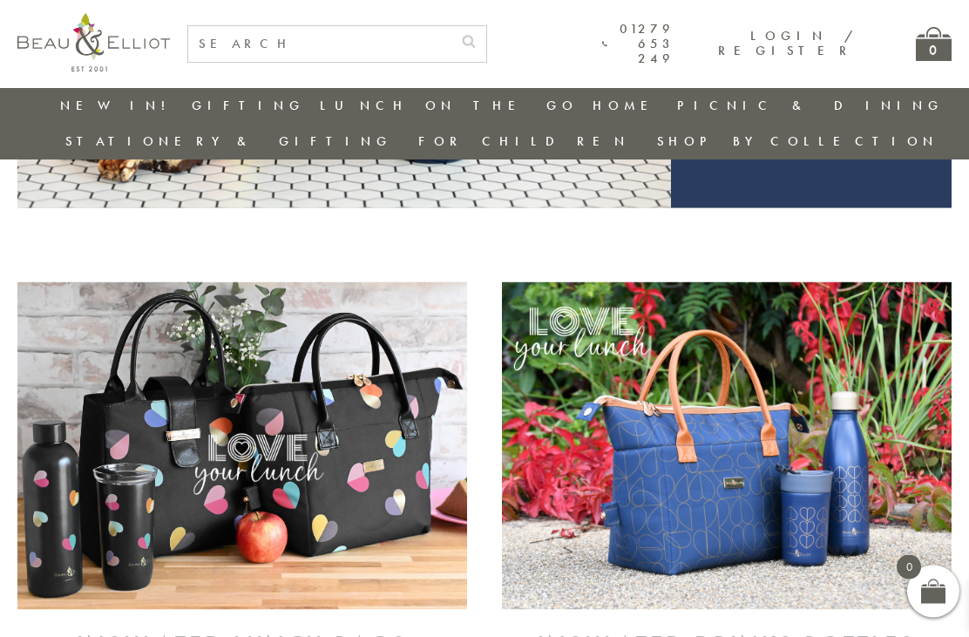
scroll to position [516, 0]
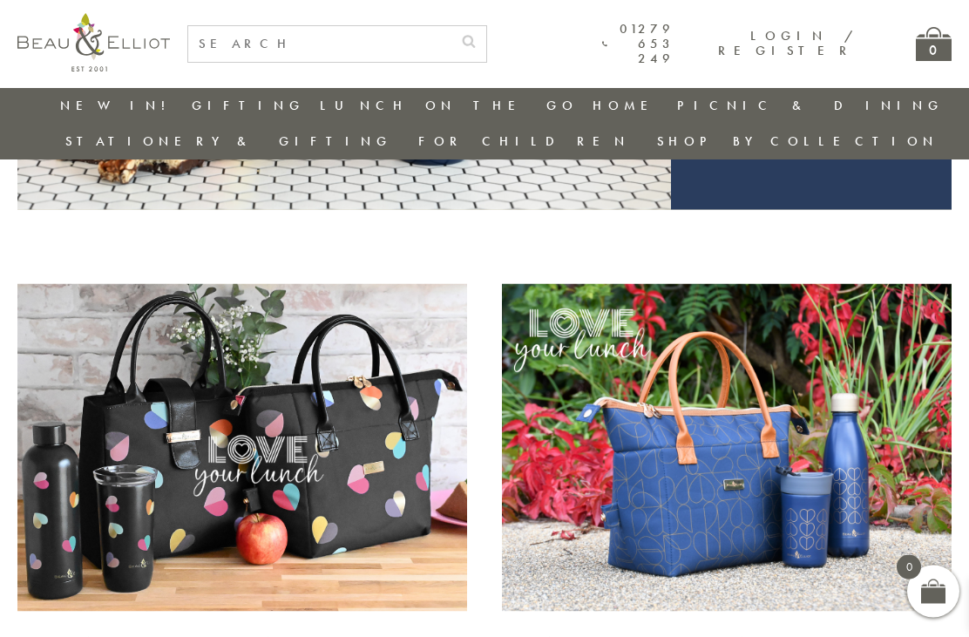
click at [388, 546] on img at bounding box center [241, 447] width 449 height 327
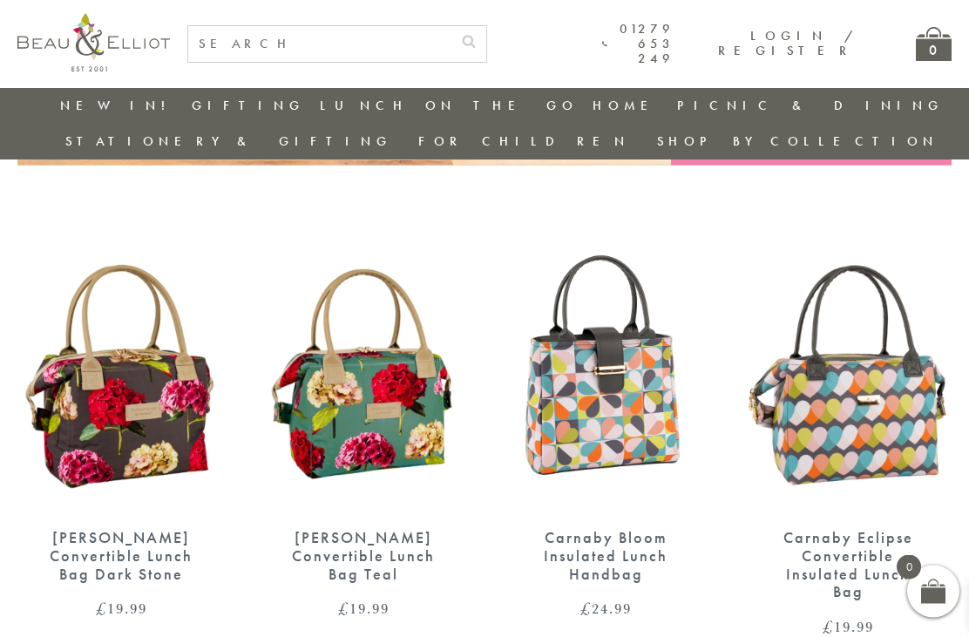
scroll to position [561, 0]
click at [584, 528] on div "Carnaby Bloom Insulated Lunch Handbag" at bounding box center [605, 555] width 146 height 54
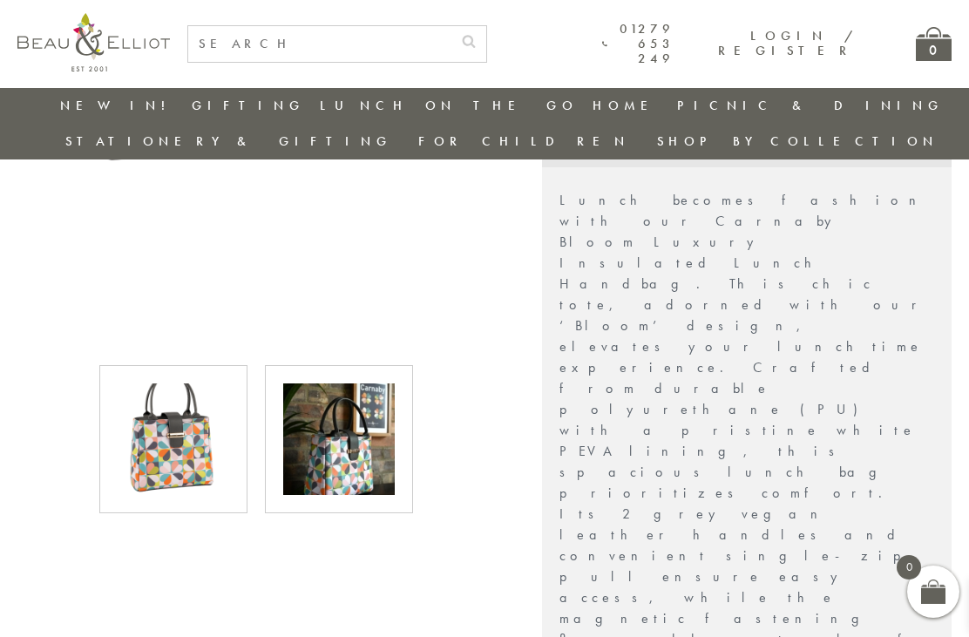
scroll to position [594, 0]
